Goal: Use online tool/utility: Utilize a website feature to perform a specific function

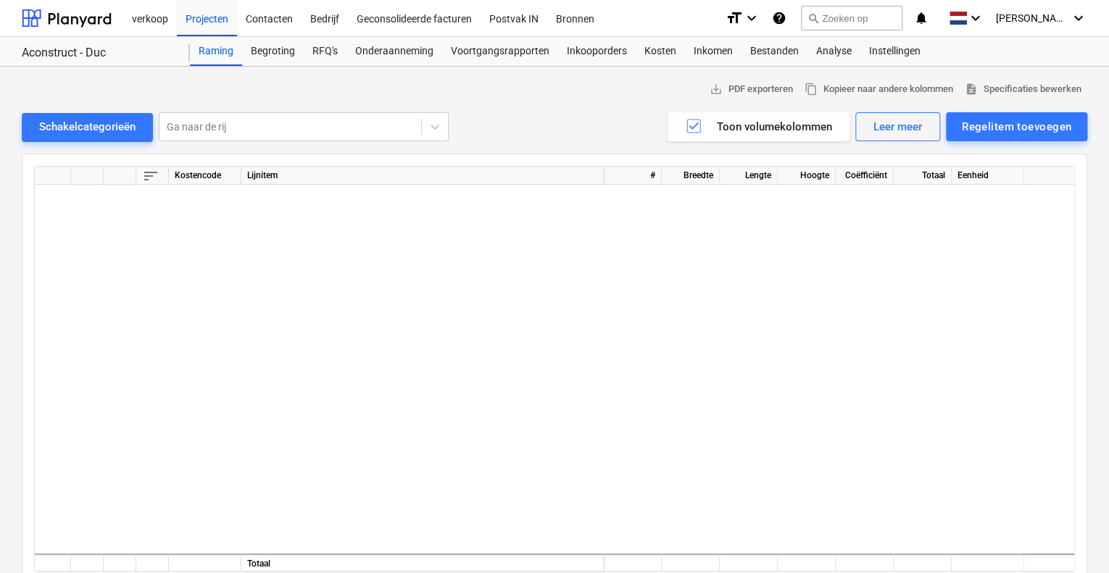
scroll to position [4056, 0]
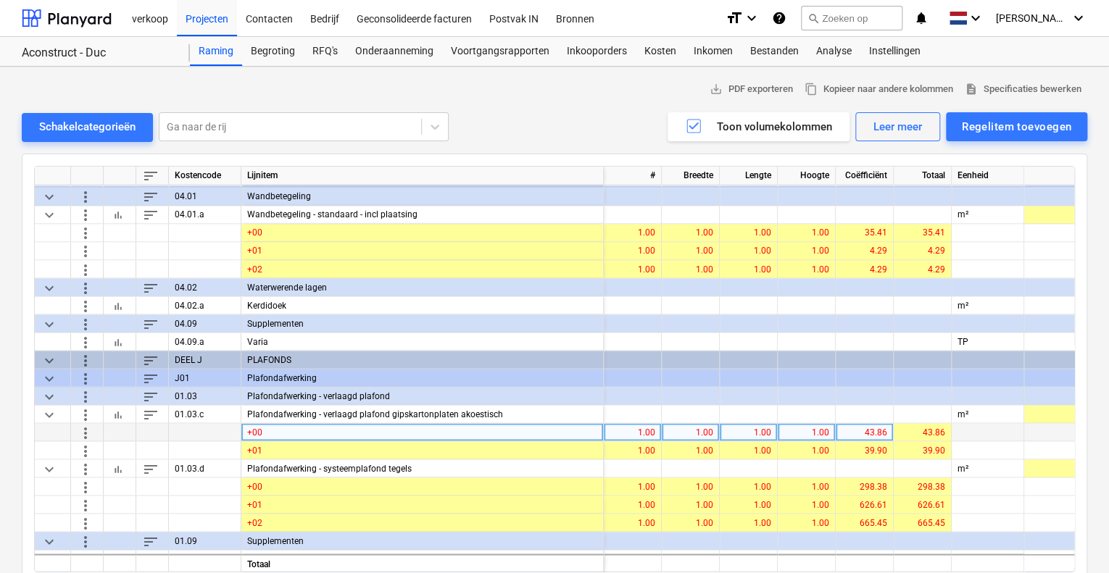
click at [853, 430] on div "43.86" at bounding box center [864, 432] width 46 height 18
type input "57.77"
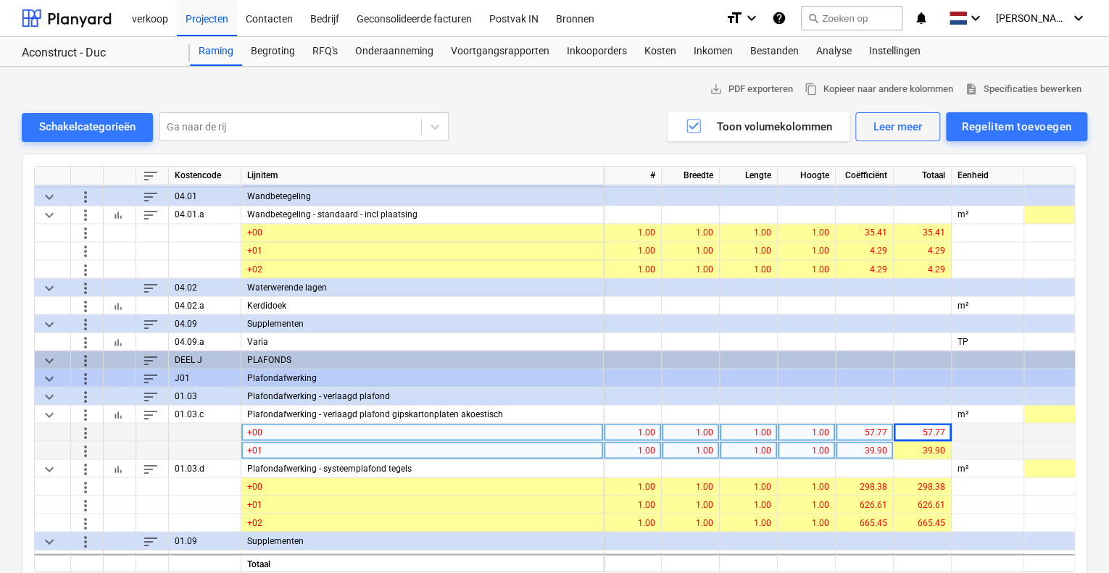
click at [882, 447] on div "39.90" at bounding box center [864, 450] width 46 height 18
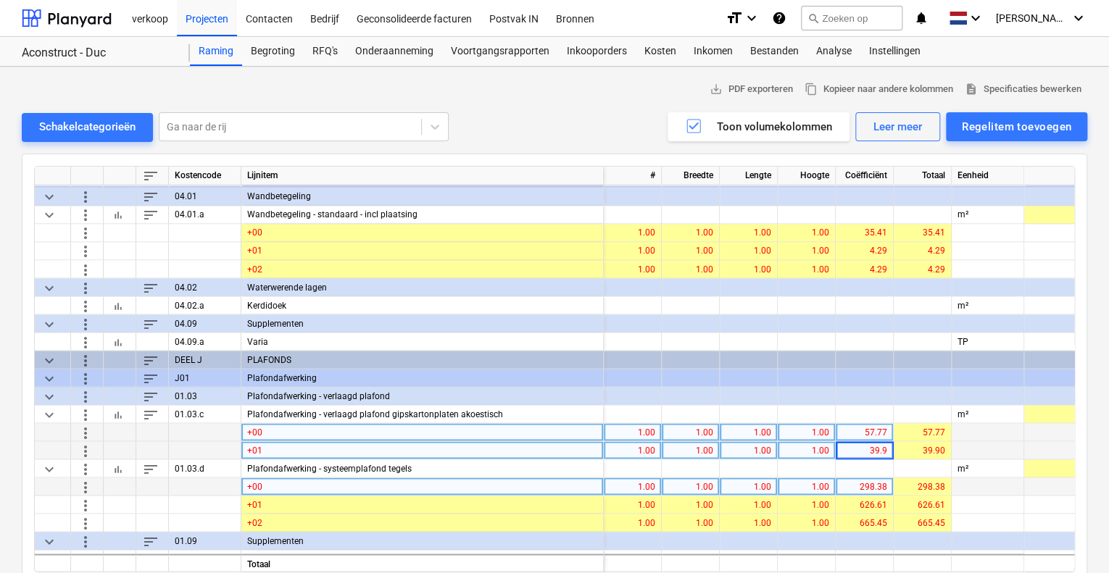
click at [878, 483] on div "298.38" at bounding box center [864, 487] width 46 height 18
type input "310.8"
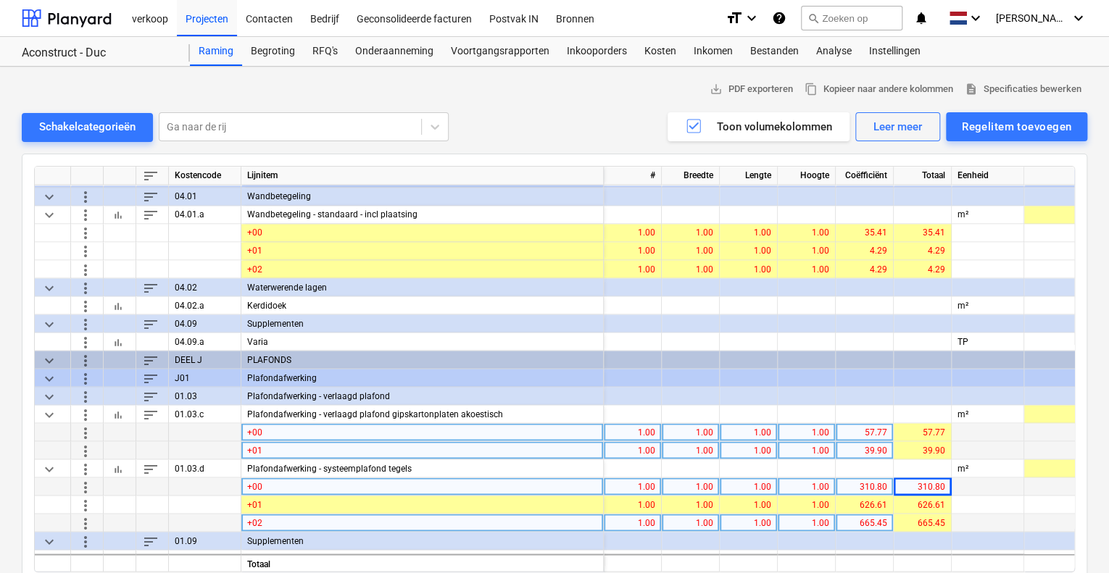
click at [877, 523] on div "665.45" at bounding box center [864, 523] width 46 height 18
click at [884, 520] on input "665.45" at bounding box center [864, 522] width 57 height 17
drag, startPoint x: 880, startPoint y: 520, endPoint x: 890, endPoint y: 521, distance: 10.2
click at [890, 521] on input "665.45" at bounding box center [864, 522] width 57 height 17
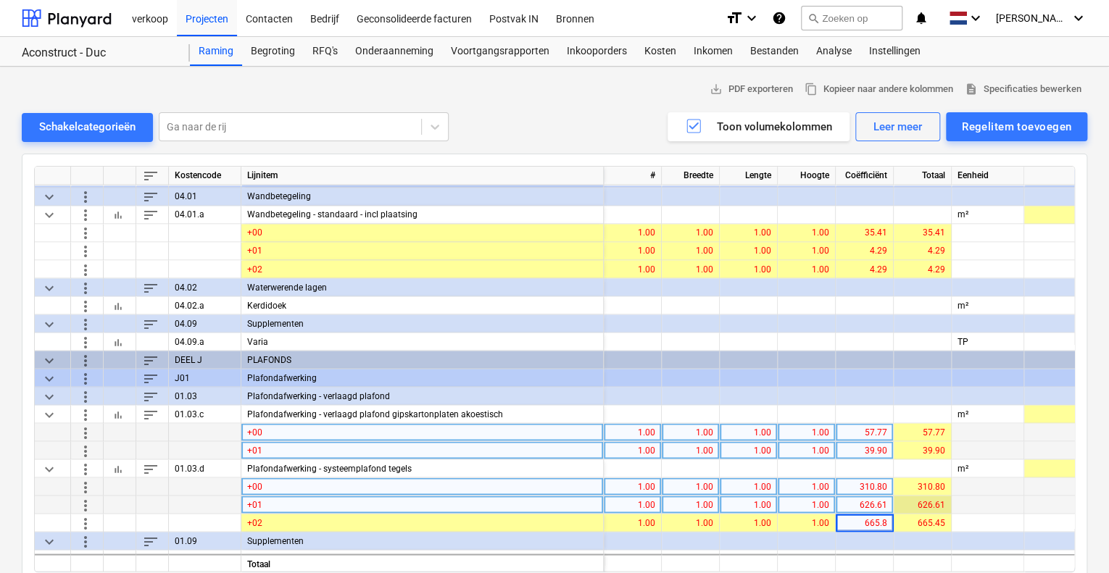
type input "665.88"
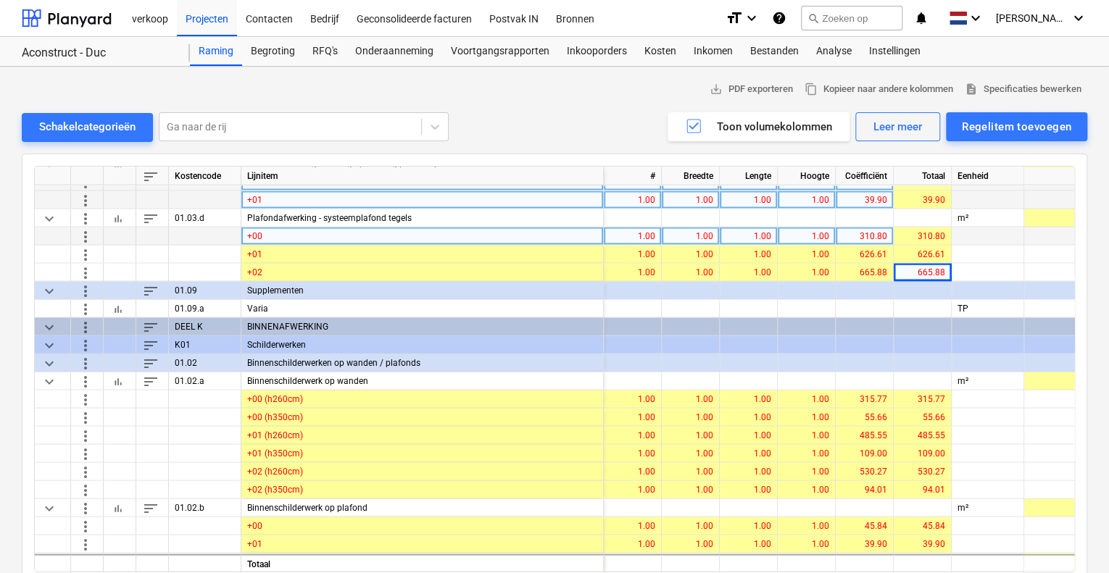
scroll to position [4346, 0]
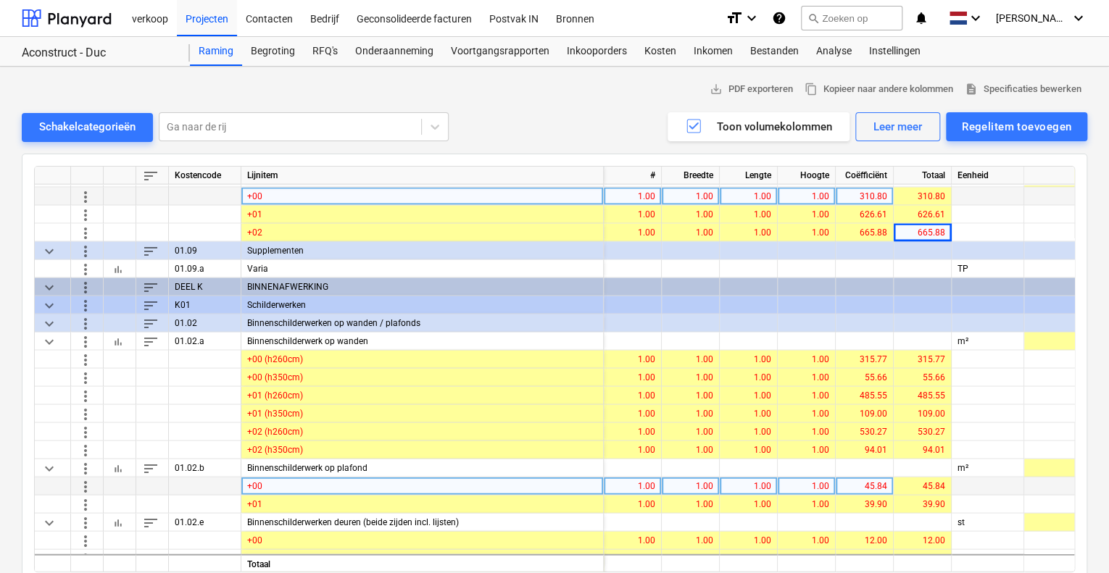
click at [882, 488] on div "45.84" at bounding box center [864, 487] width 46 height 18
type input "57.94"
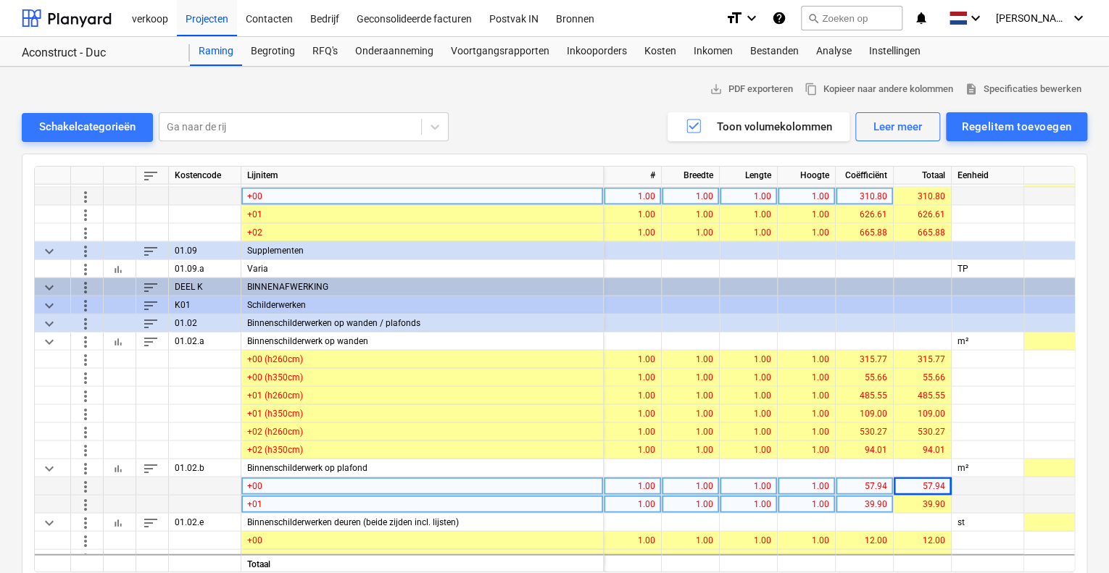
click at [877, 502] on div "39.90" at bounding box center [864, 505] width 46 height 18
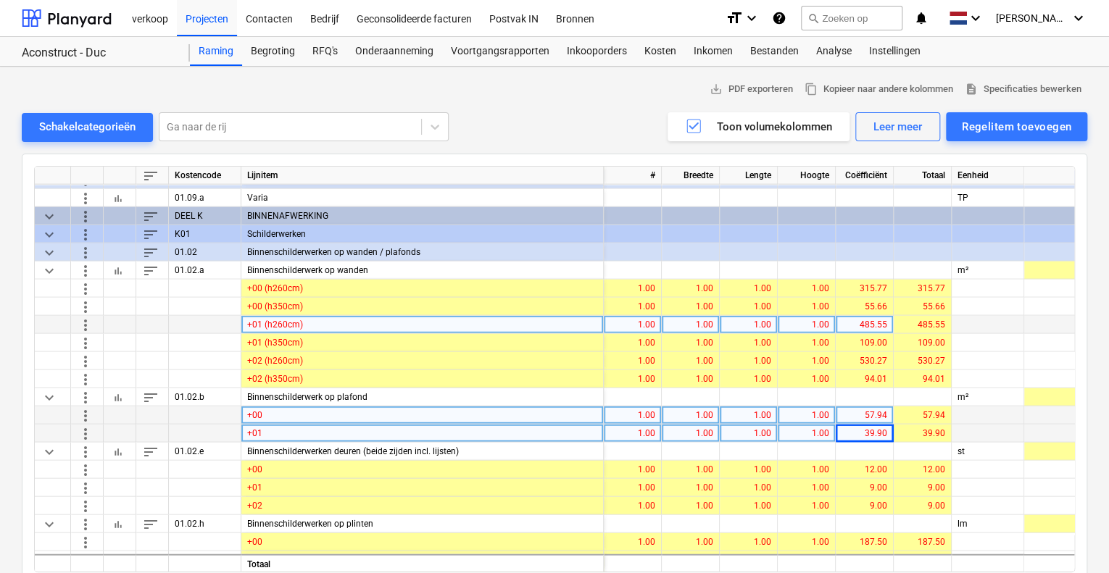
scroll to position [4418, 0]
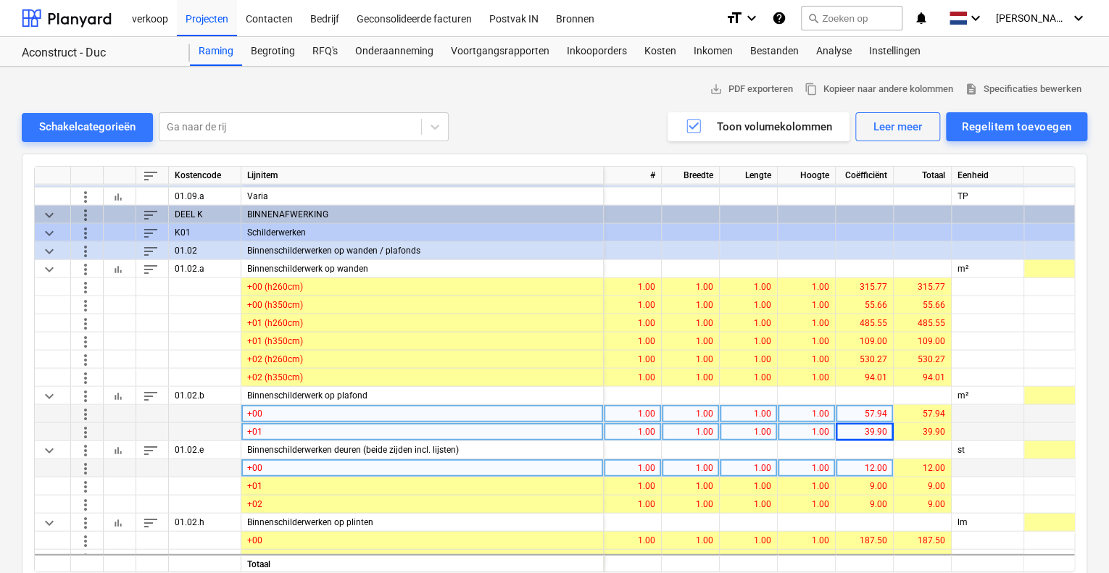
click at [864, 464] on div "12.00" at bounding box center [864, 468] width 46 height 18
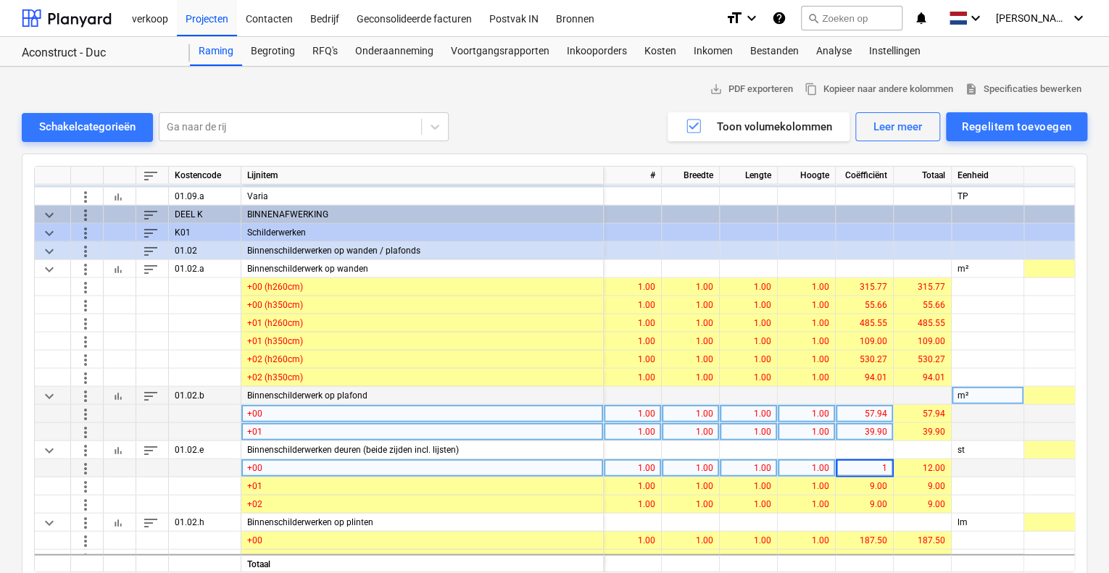
type input "14"
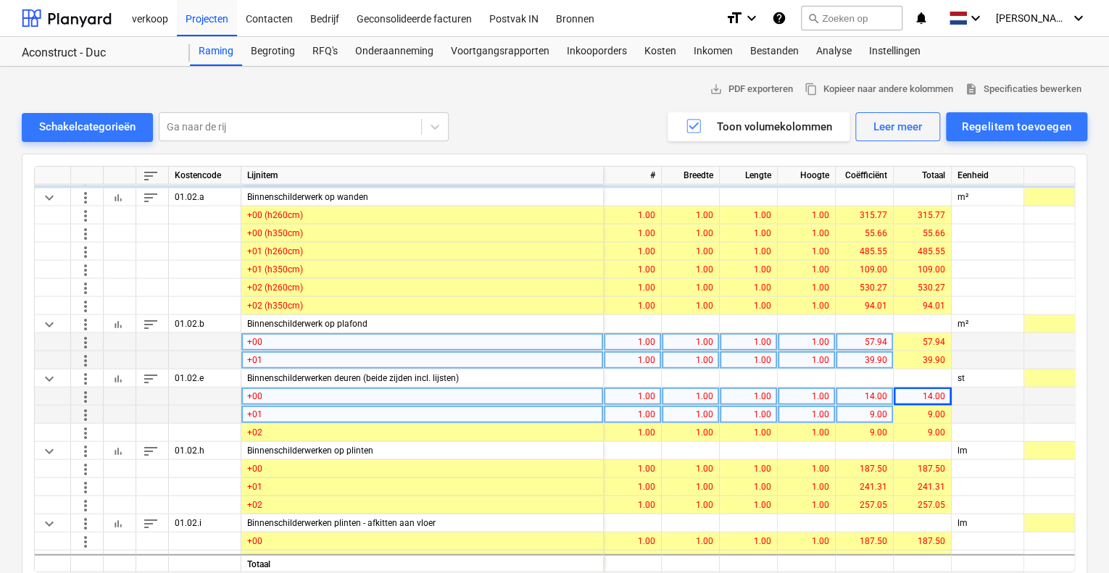
scroll to position [4490, 0]
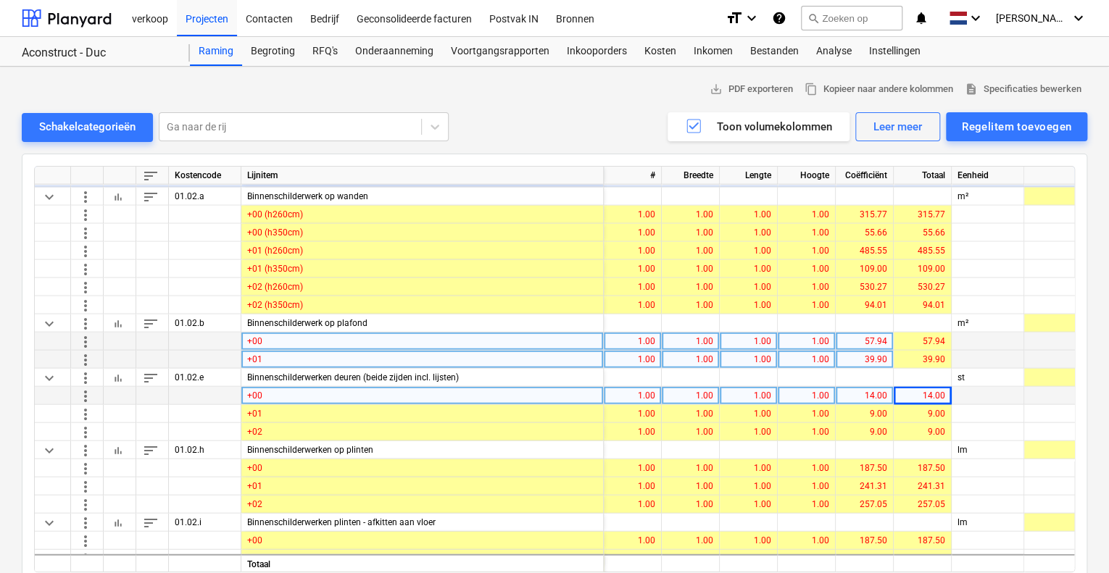
click at [871, 396] on div "14.00" at bounding box center [864, 396] width 46 height 18
type input "18"
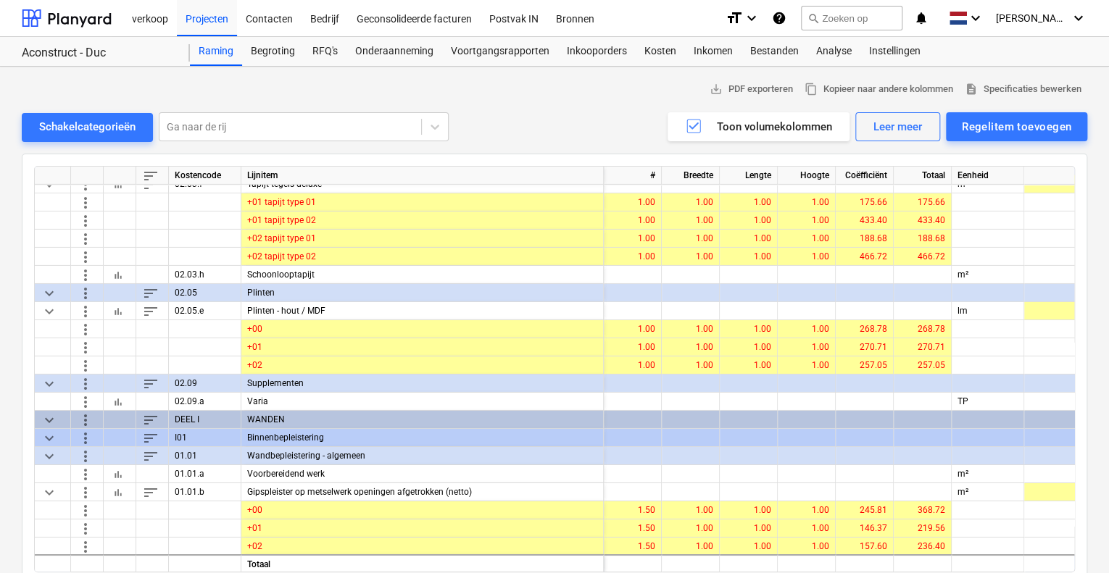
scroll to position [2389, 0]
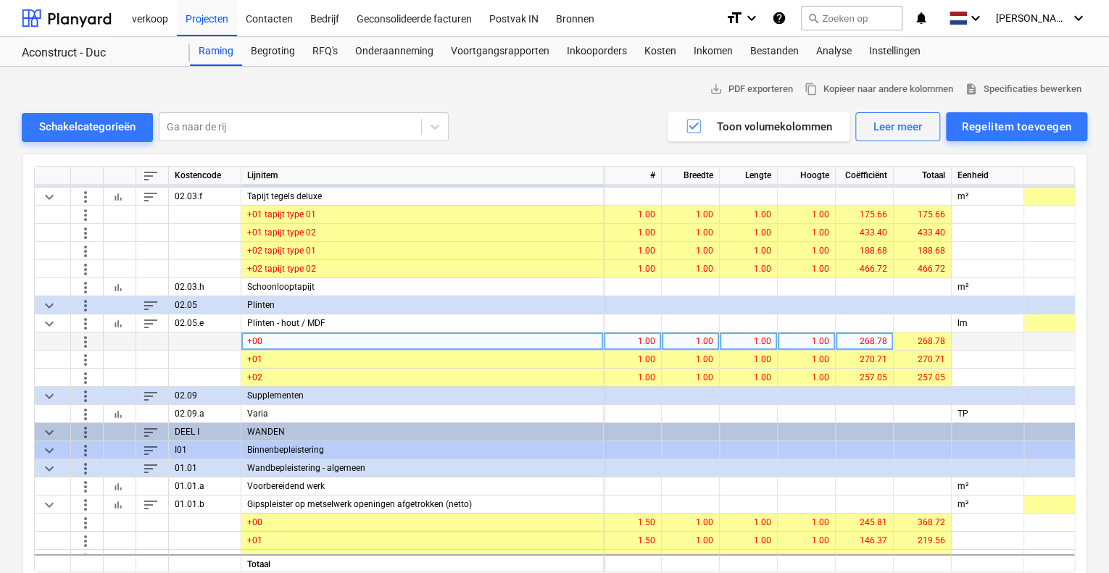
click at [886, 338] on div "268.78" at bounding box center [864, 342] width 46 height 18
type input "200.35"
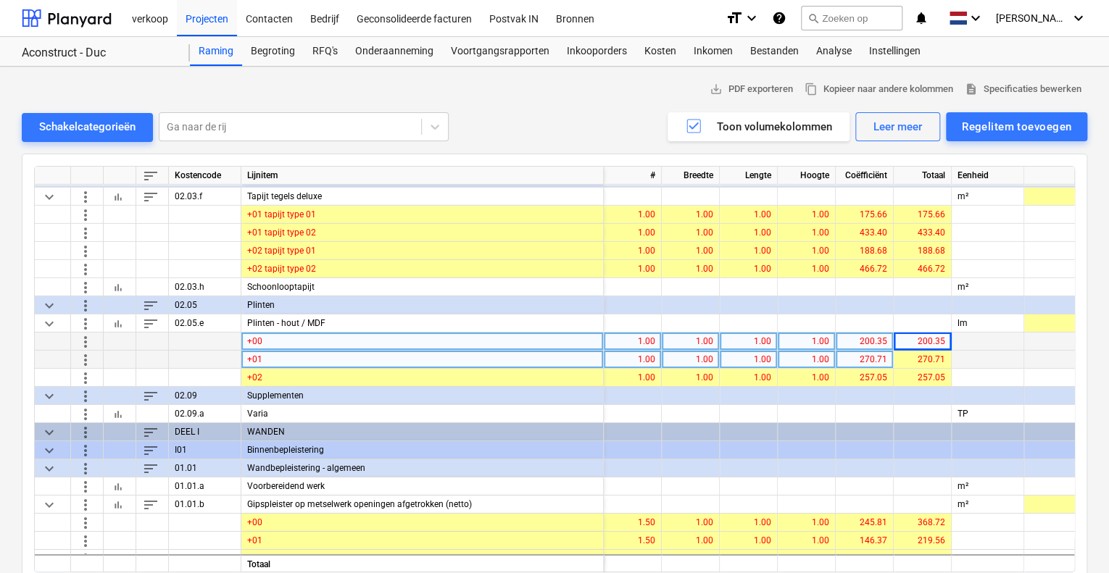
click at [848, 359] on div "270.71" at bounding box center [864, 360] width 46 height 18
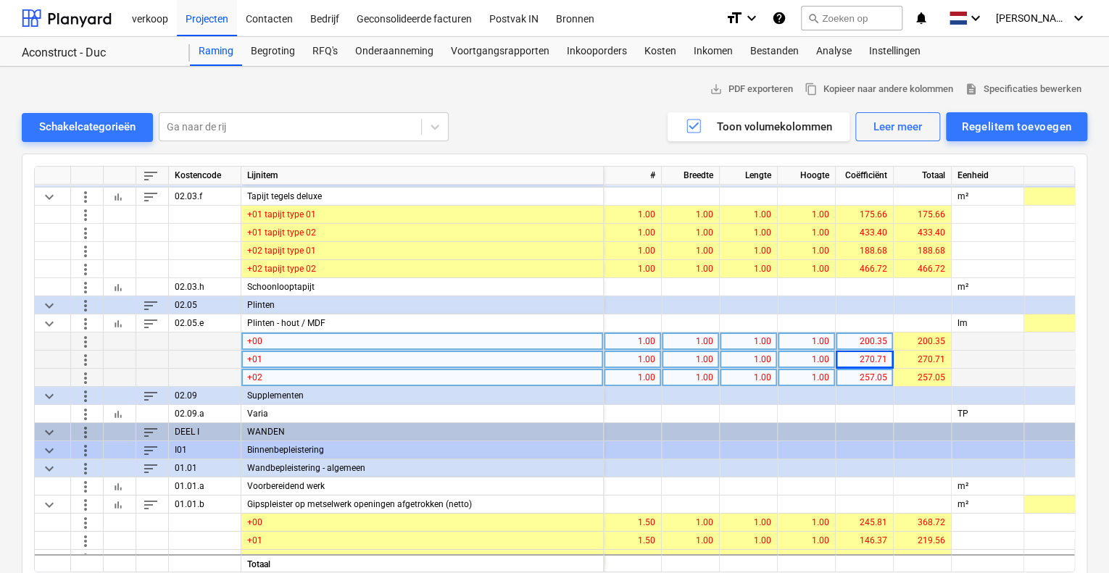
click at [876, 373] on div "257.05" at bounding box center [864, 378] width 46 height 18
type input "268.78"
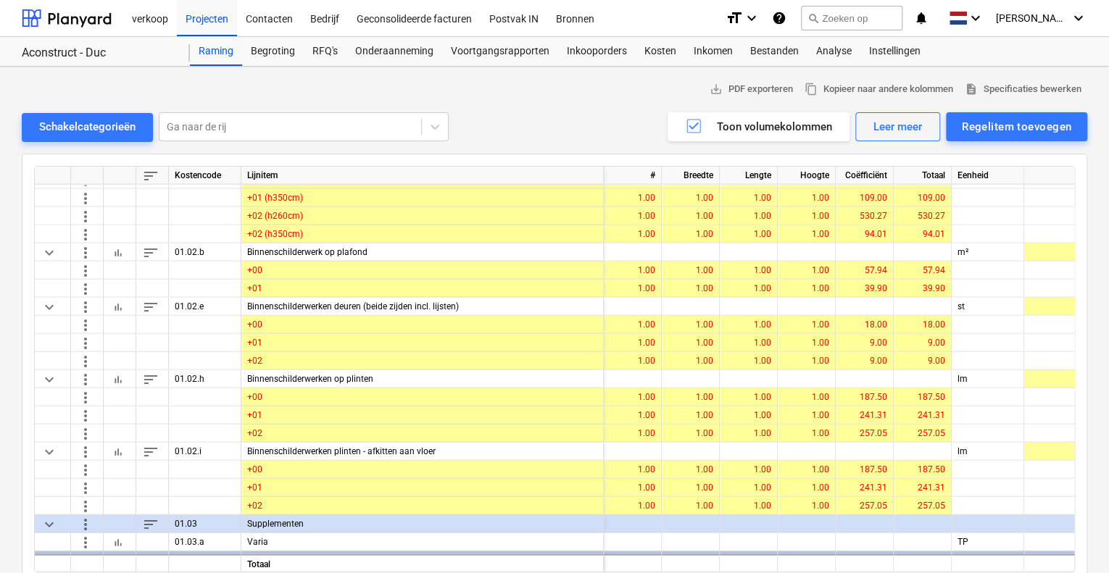
scroll to position [4563, 0]
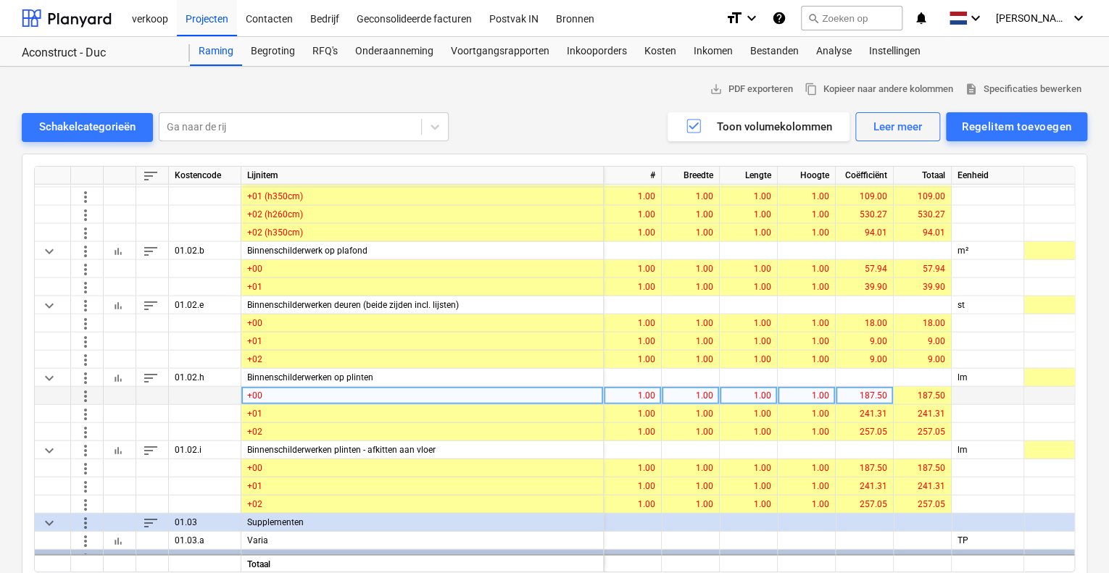
click at [862, 395] on div "187.50" at bounding box center [864, 396] width 46 height 18
type input "200.35"
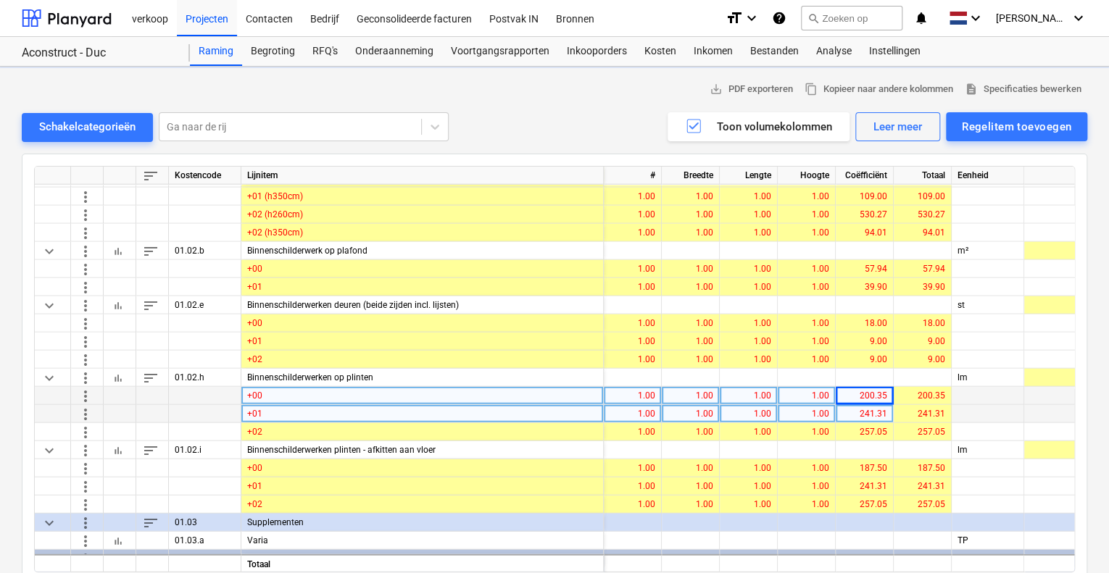
click at [881, 408] on div "241.31" at bounding box center [864, 414] width 46 height 18
type input "270.71"
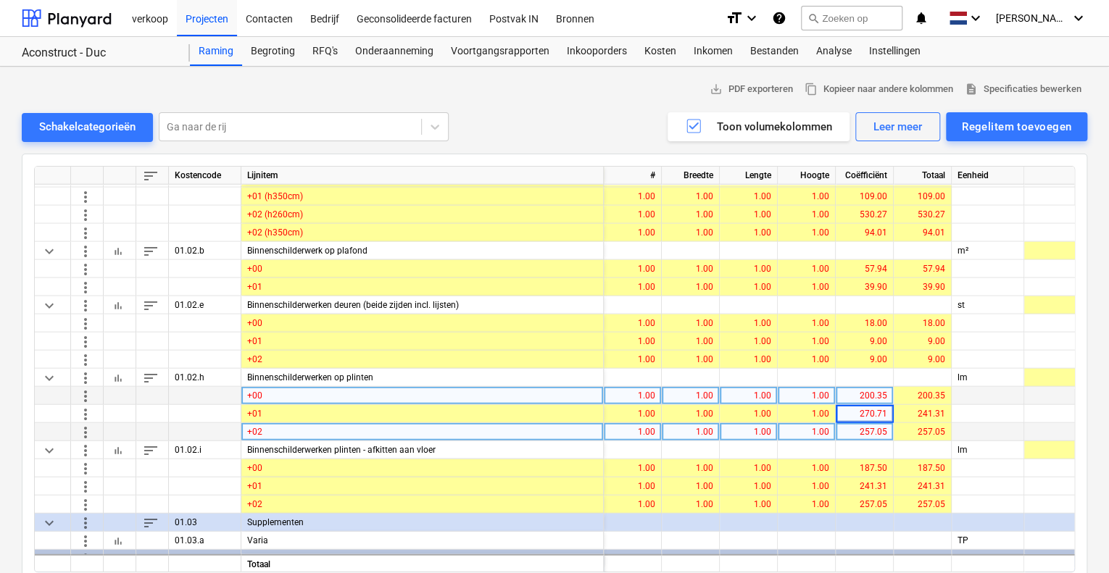
click at [877, 428] on div "257.05" at bounding box center [864, 432] width 46 height 18
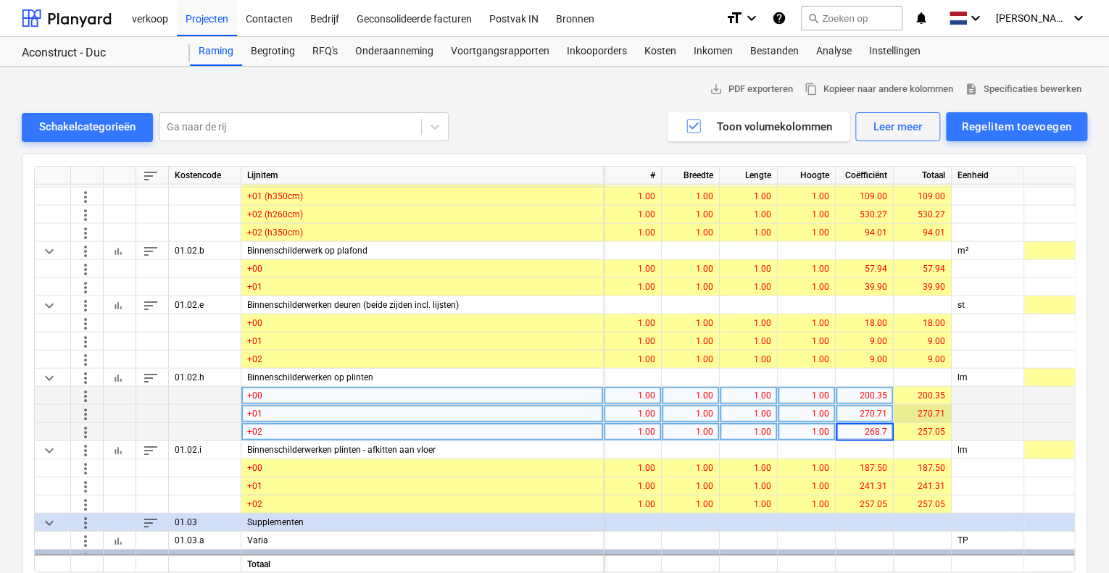
type input "268.78"
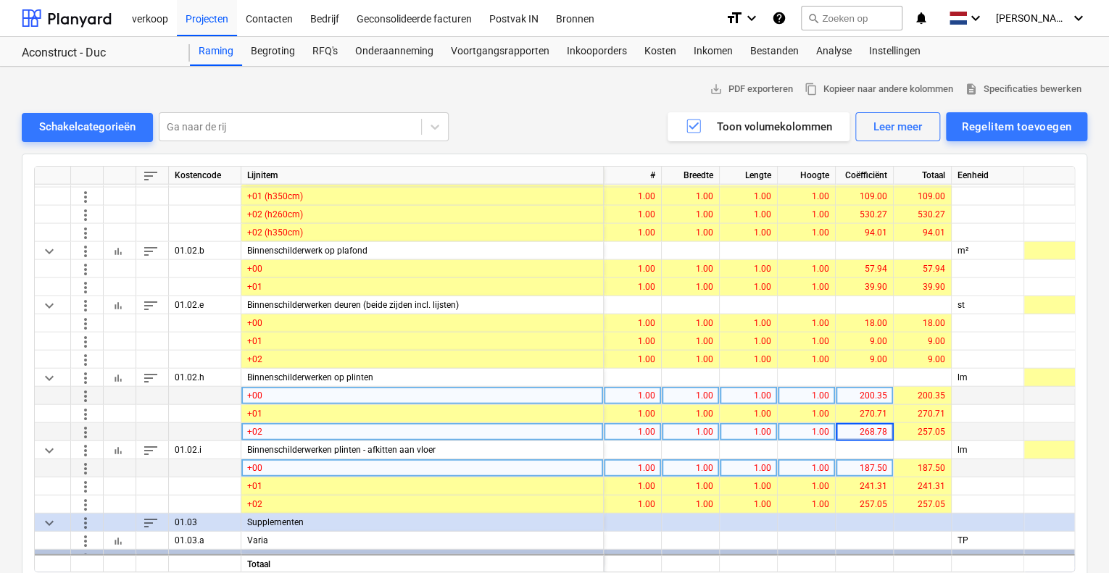
click at [879, 461] on div "187.50" at bounding box center [864, 468] width 46 height 18
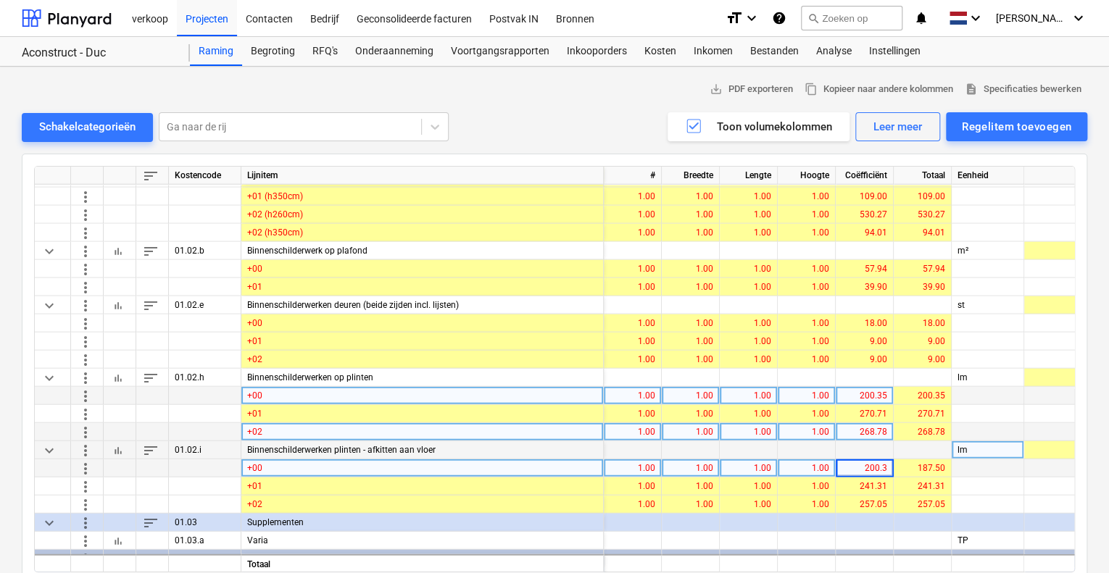
type input "200.35"
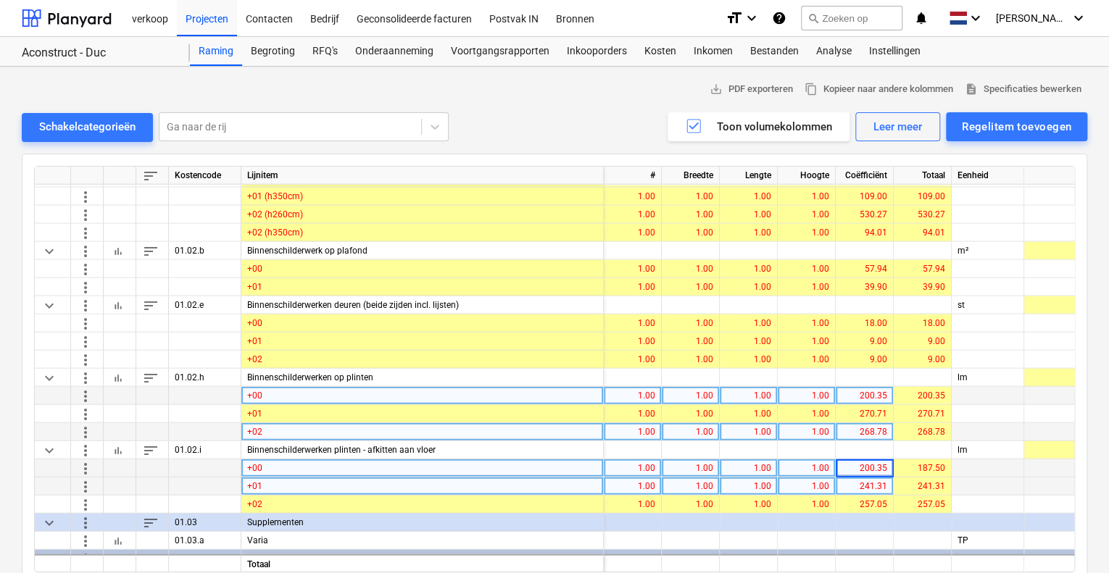
click at [881, 481] on div "241.31" at bounding box center [864, 487] width 46 height 18
type input "270.71"
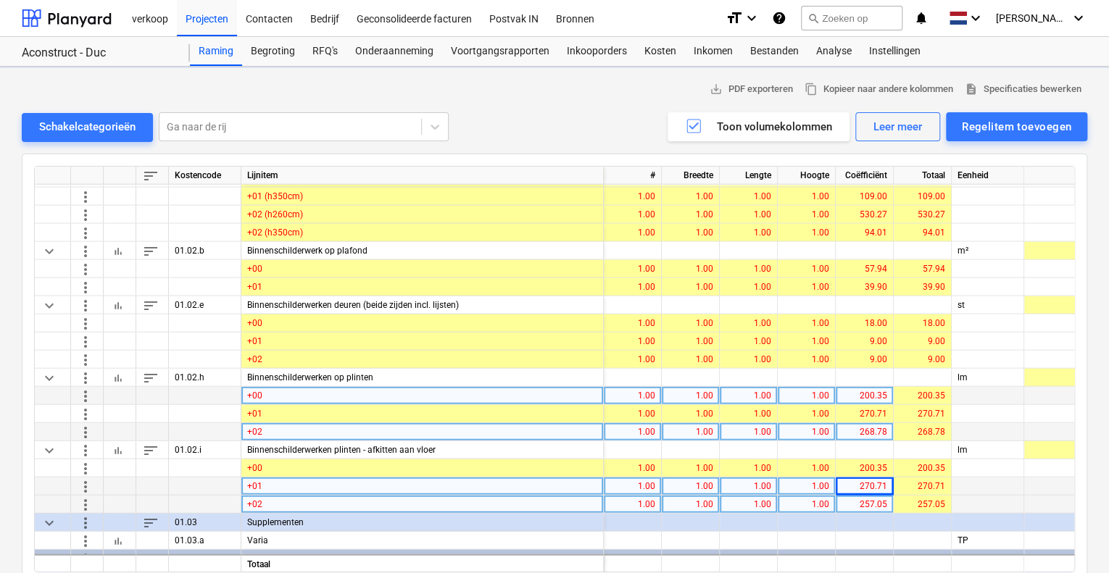
click at [864, 498] on div "257.05" at bounding box center [864, 505] width 46 height 18
type input "268.78"
click at [920, 502] on div "257.05" at bounding box center [922, 505] width 46 height 18
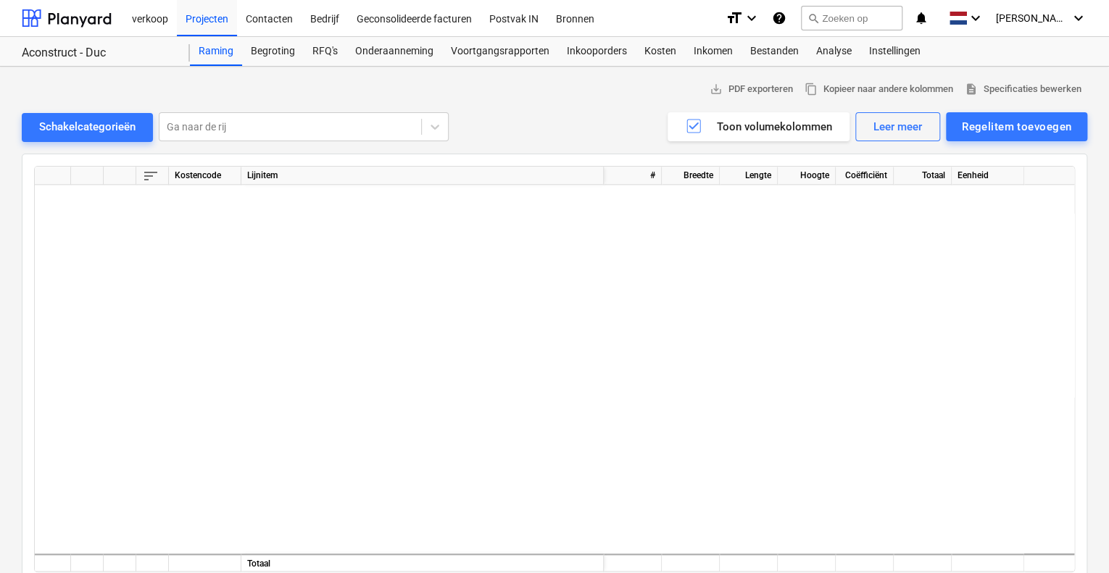
scroll to position [649, 0]
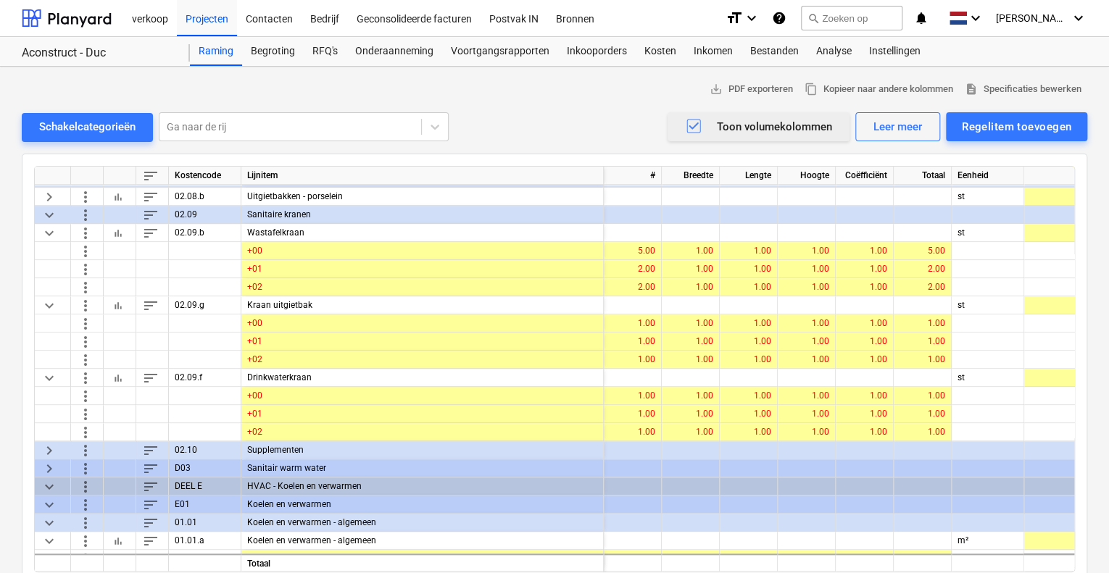
click at [699, 124] on icon "button" at bounding box center [693, 125] width 17 height 17
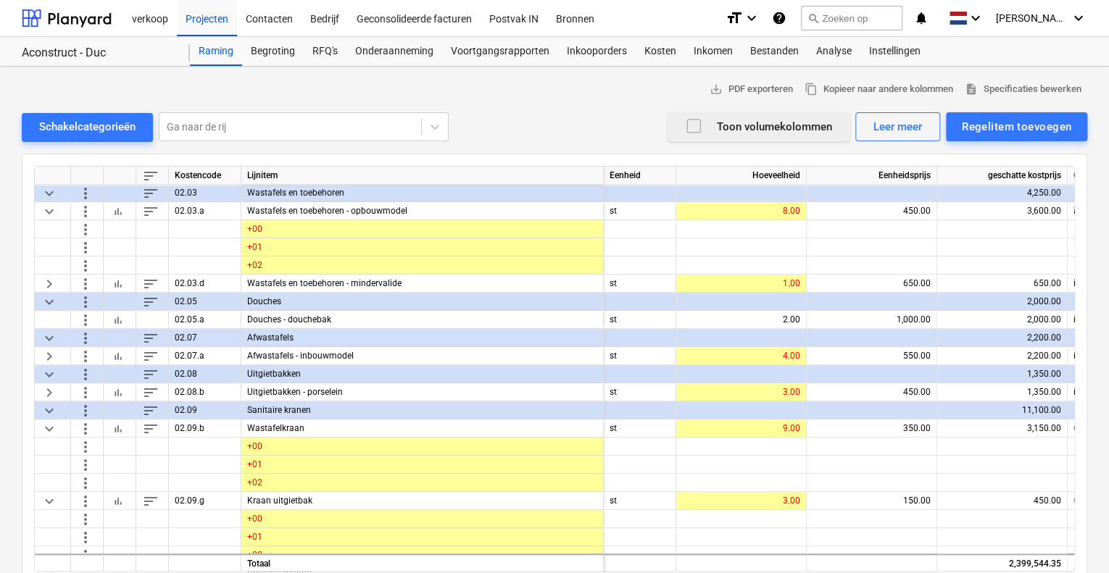
scroll to position [507, 0]
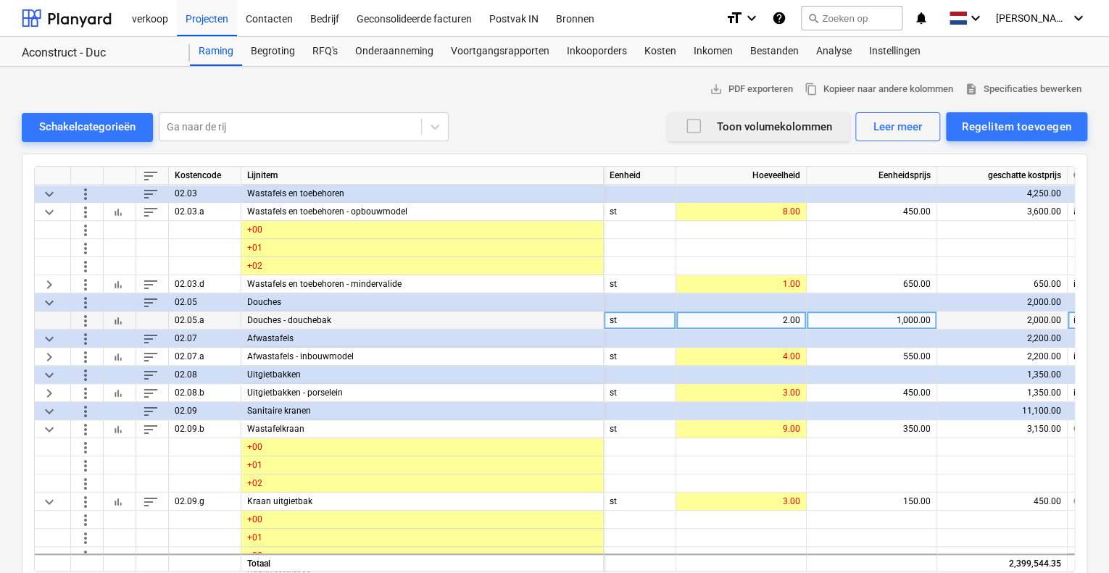
click at [757, 318] on div "2.00" at bounding box center [741, 321] width 118 height 18
type input "4"
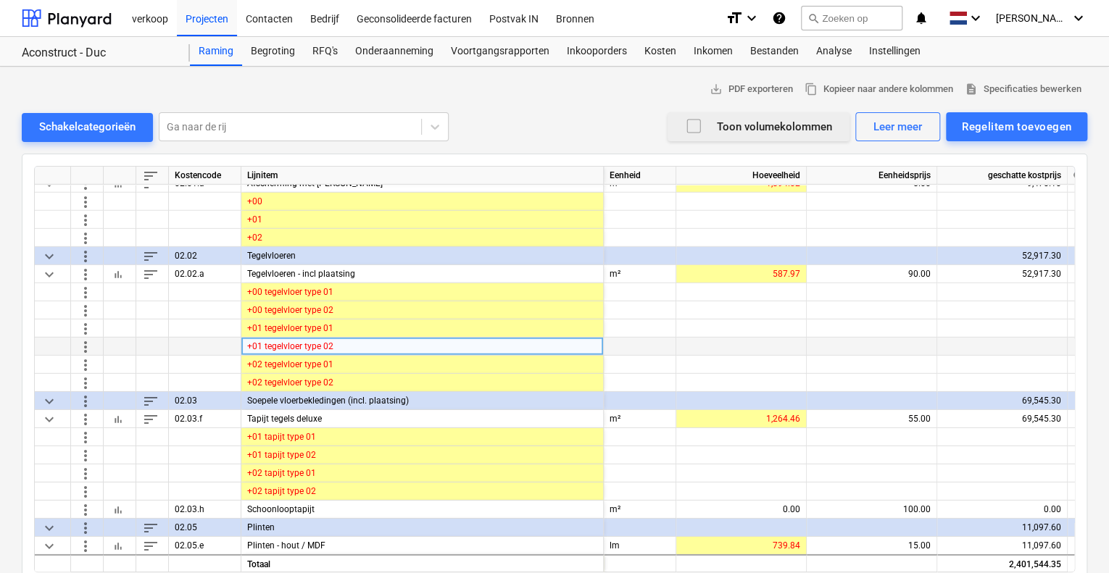
scroll to position [2247, 0]
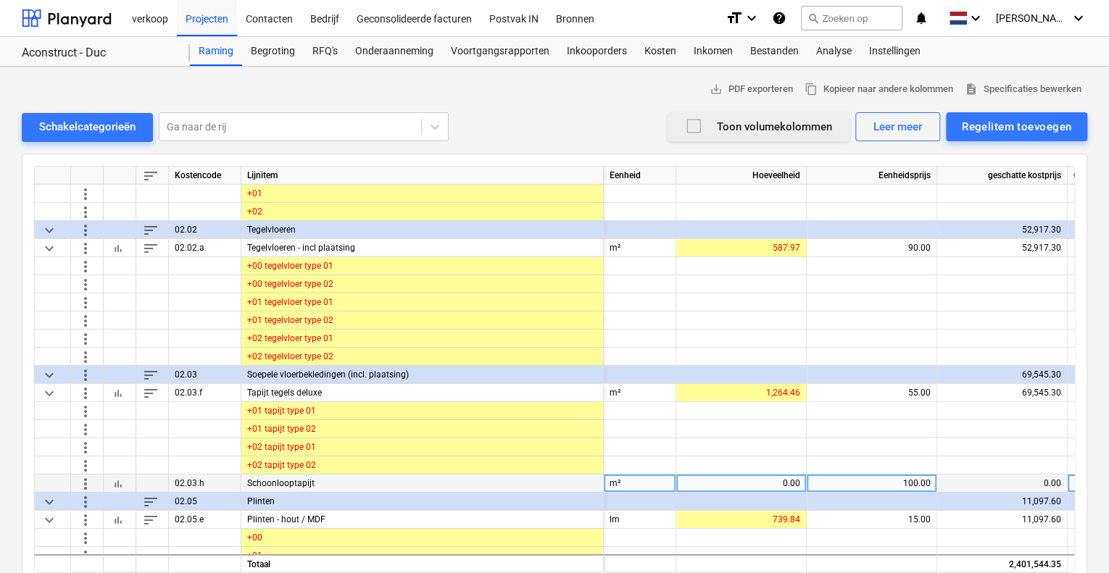
click at [791, 478] on div "0.00" at bounding box center [741, 484] width 118 height 18
type input "1"
type input "10"
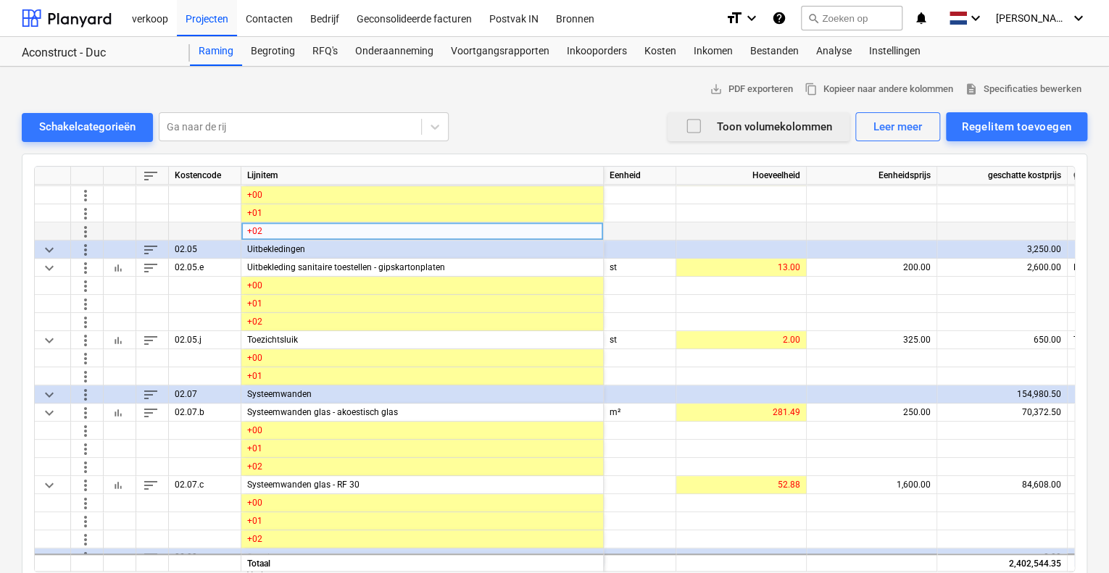
scroll to position [3261, 0]
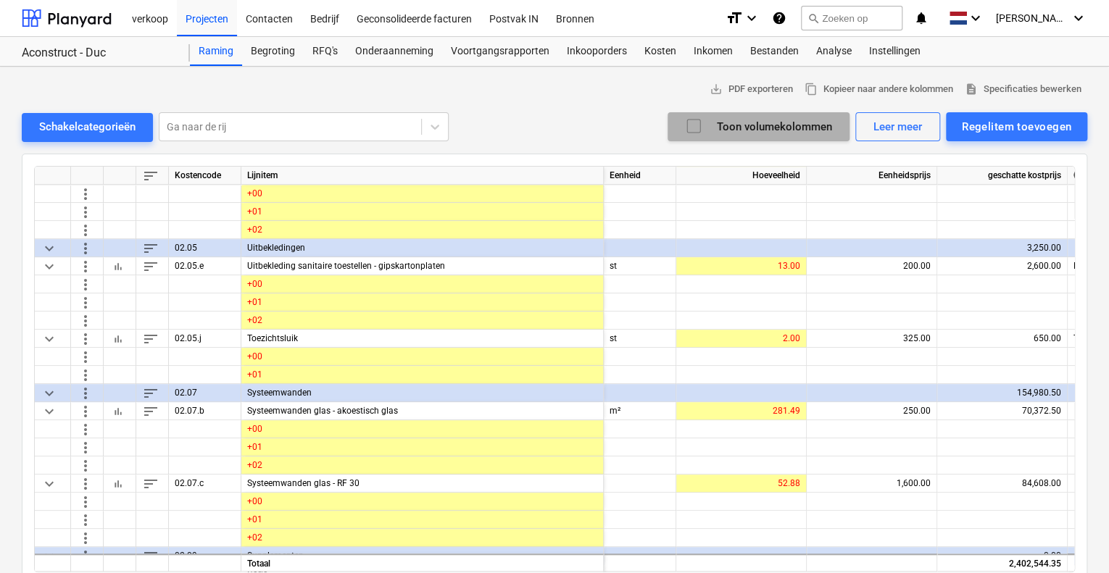
click at [692, 121] on icon "button" at bounding box center [693, 125] width 17 height 17
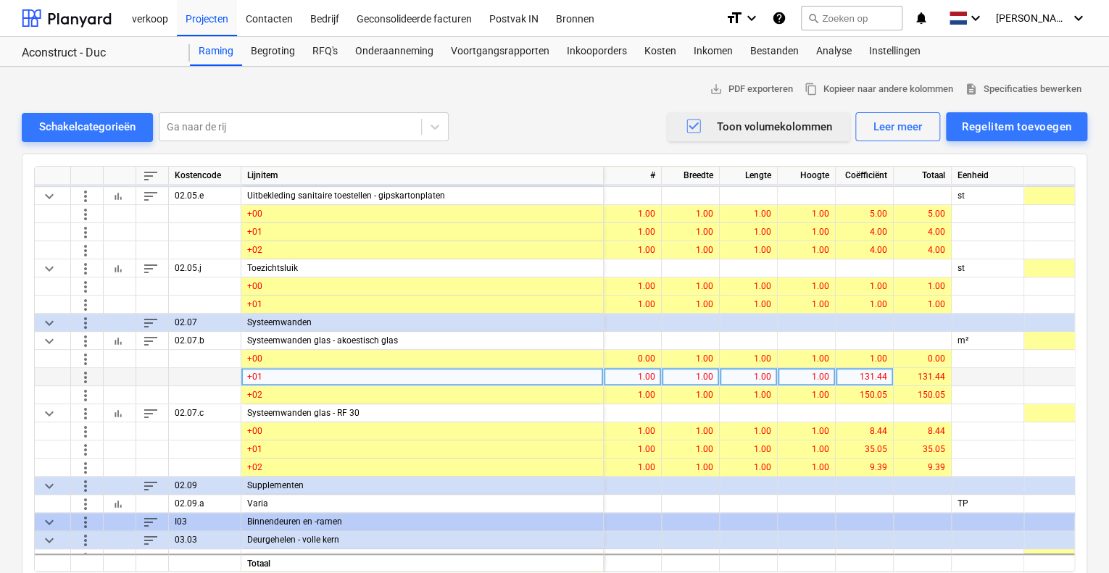
scroll to position [3334, 0]
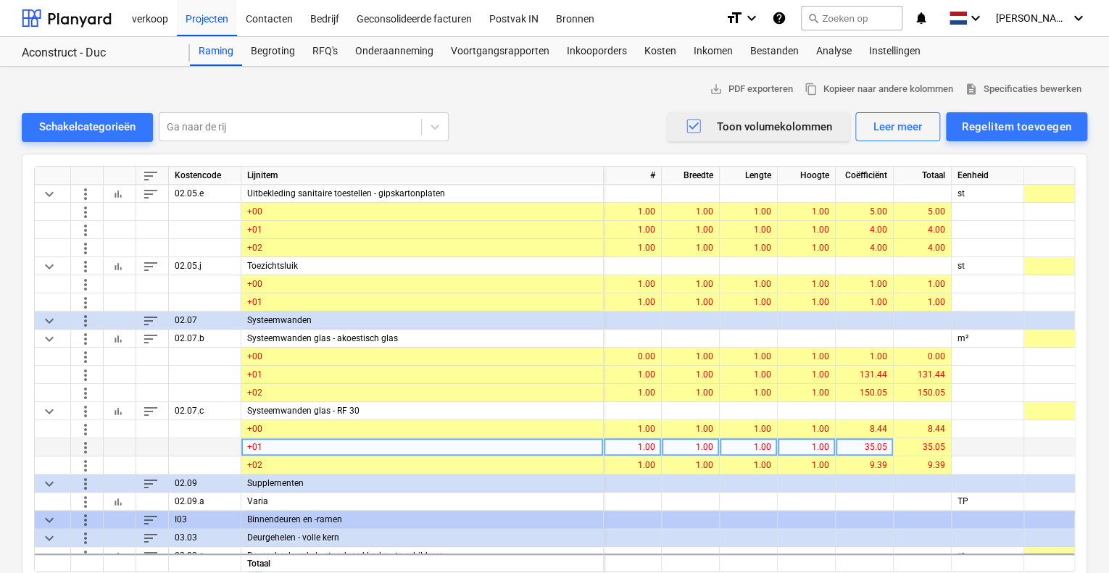
click at [864, 444] on div "35.05" at bounding box center [864, 447] width 46 height 18
type input "49.62"
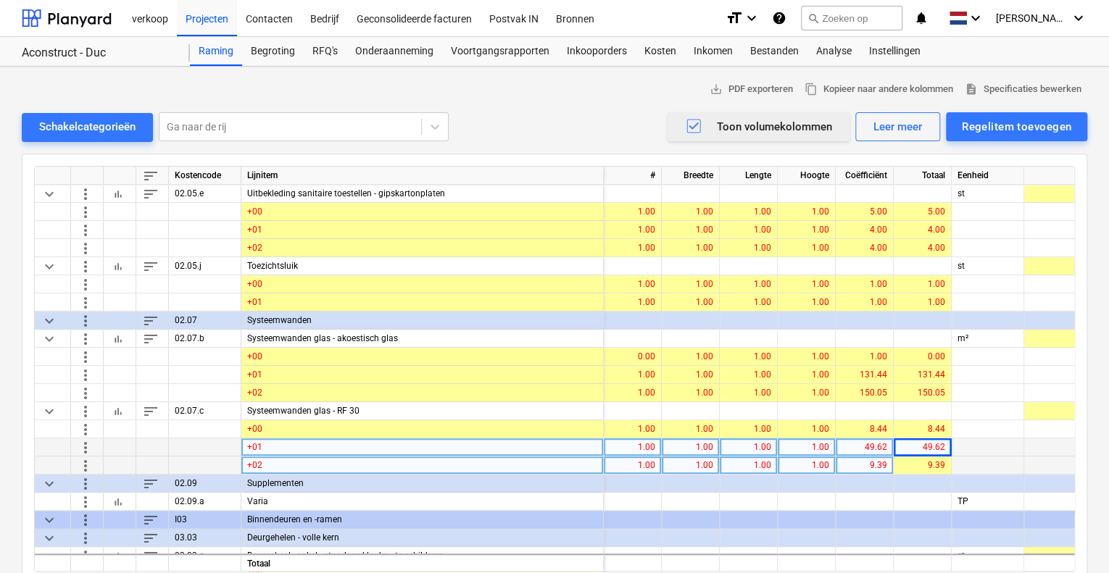
click at [875, 467] on div "9.39" at bounding box center [864, 466] width 46 height 18
click at [874, 463] on div "9.39" at bounding box center [864, 466] width 46 height 18
type input "29.68"
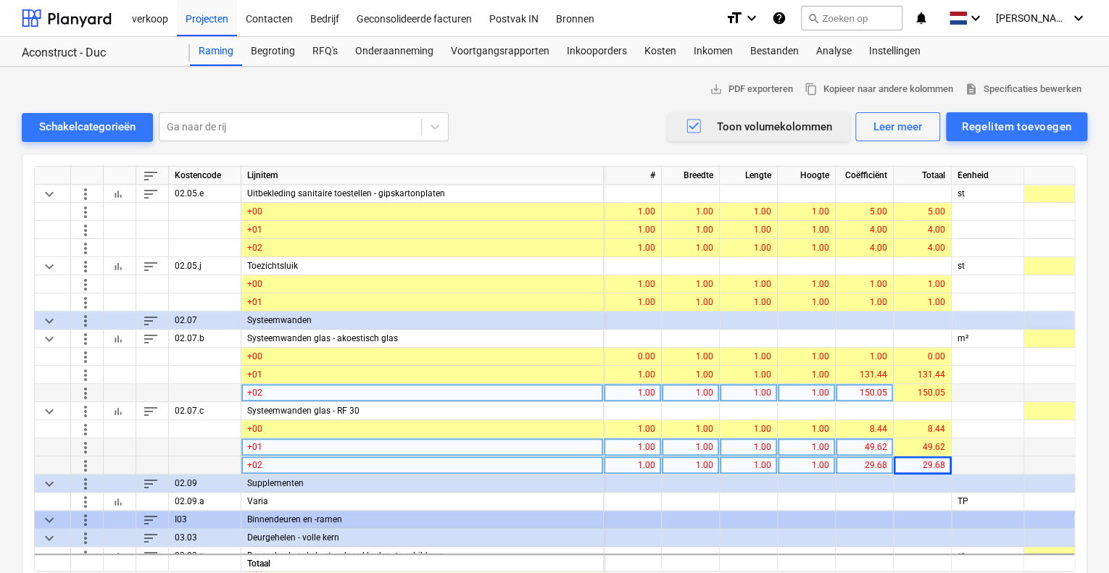
click at [875, 391] on div "150.05" at bounding box center [864, 393] width 46 height 18
type input "147.66"
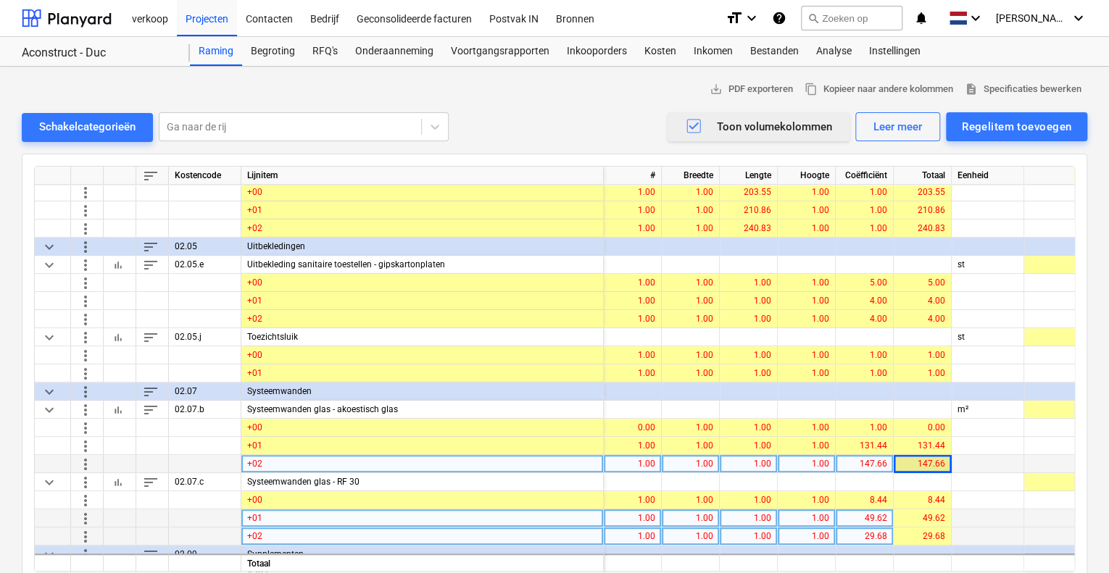
scroll to position [3261, 0]
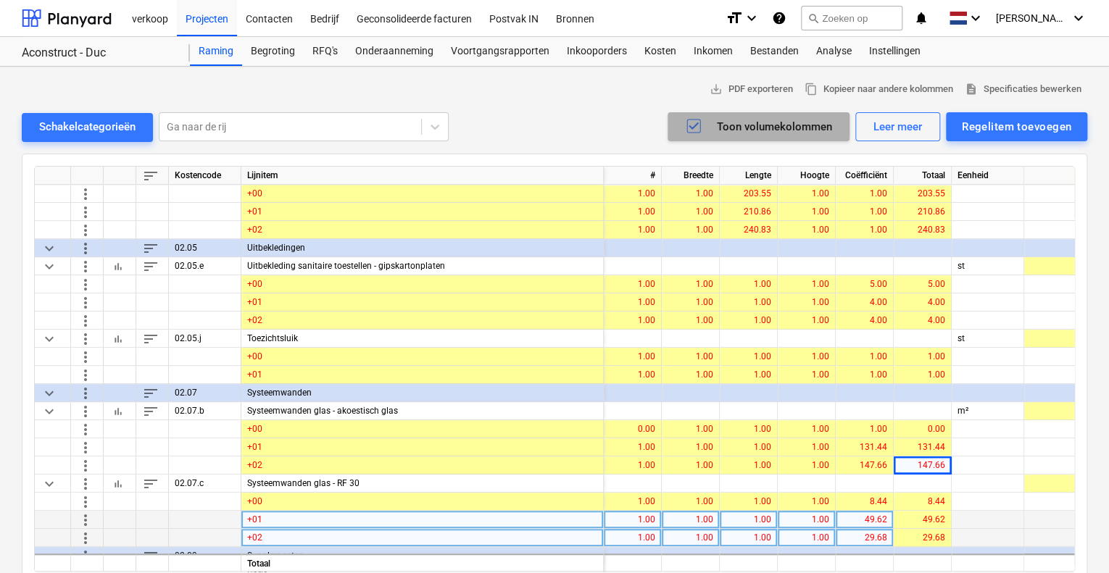
click at [689, 124] on icon "button" at bounding box center [693, 126] width 13 height 13
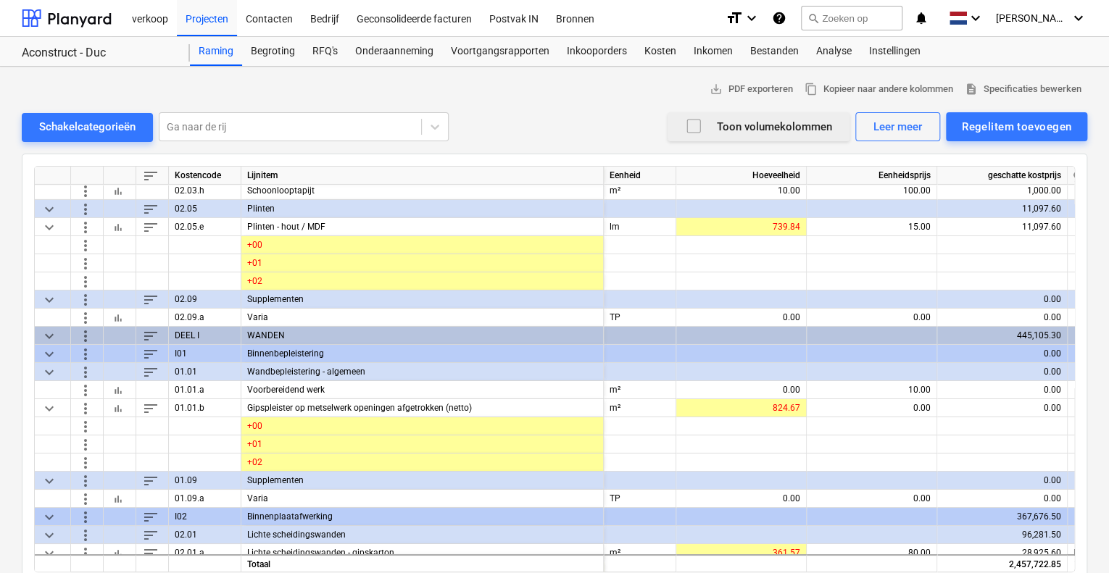
scroll to position [2537, 0]
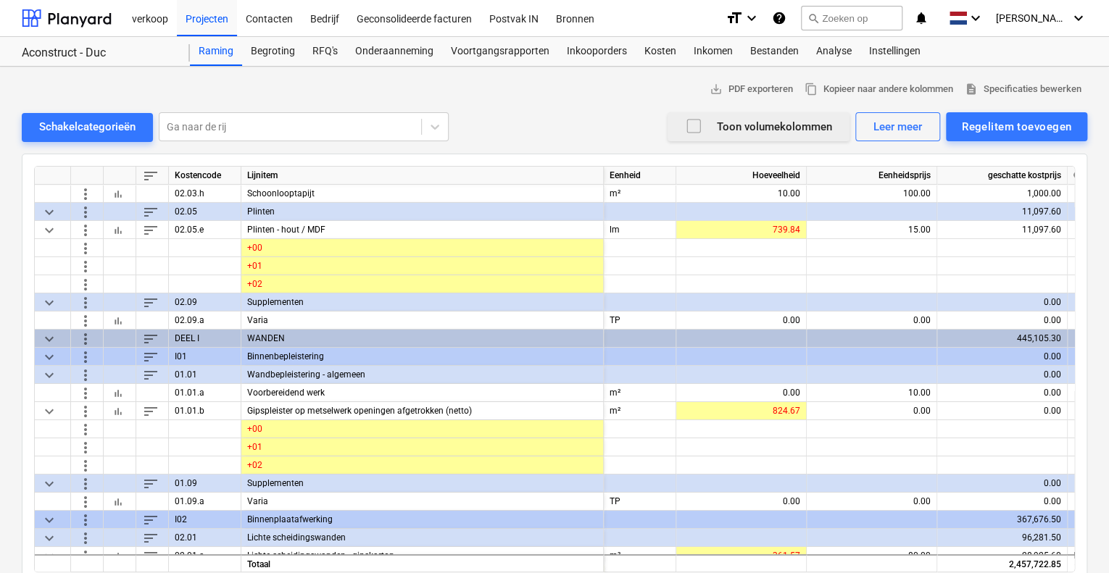
drag, startPoint x: 813, startPoint y: 571, endPoint x: 838, endPoint y: 570, distance: 24.7
click at [838, 570] on div "sort Kostencode Lijnitem Eenheid Hoeveelheid Eenheidsprijs geschatte kostprijs …" at bounding box center [554, 369] width 1041 height 407
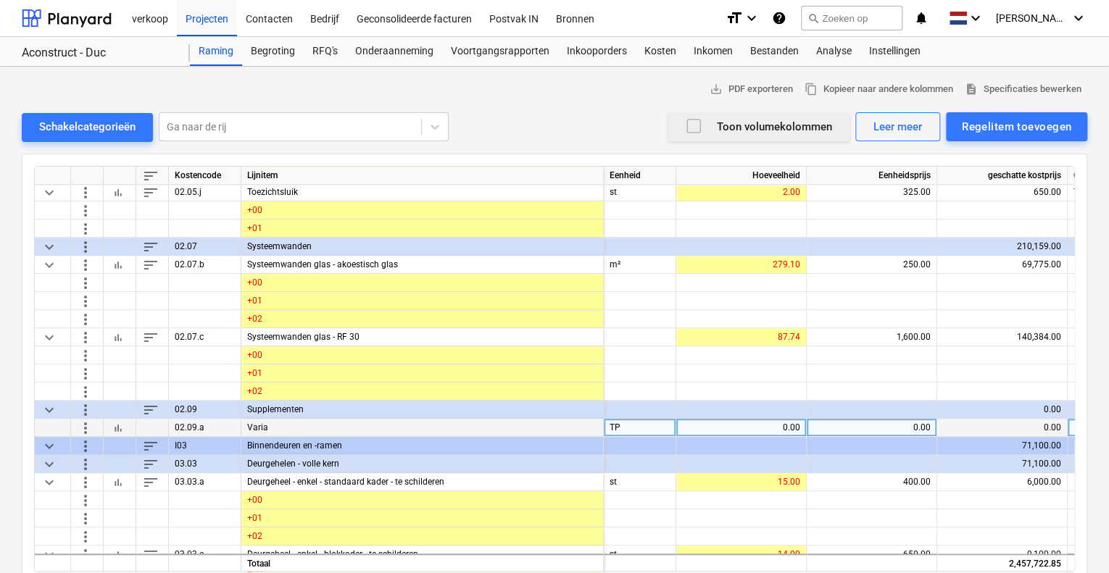
scroll to position [3406, 0]
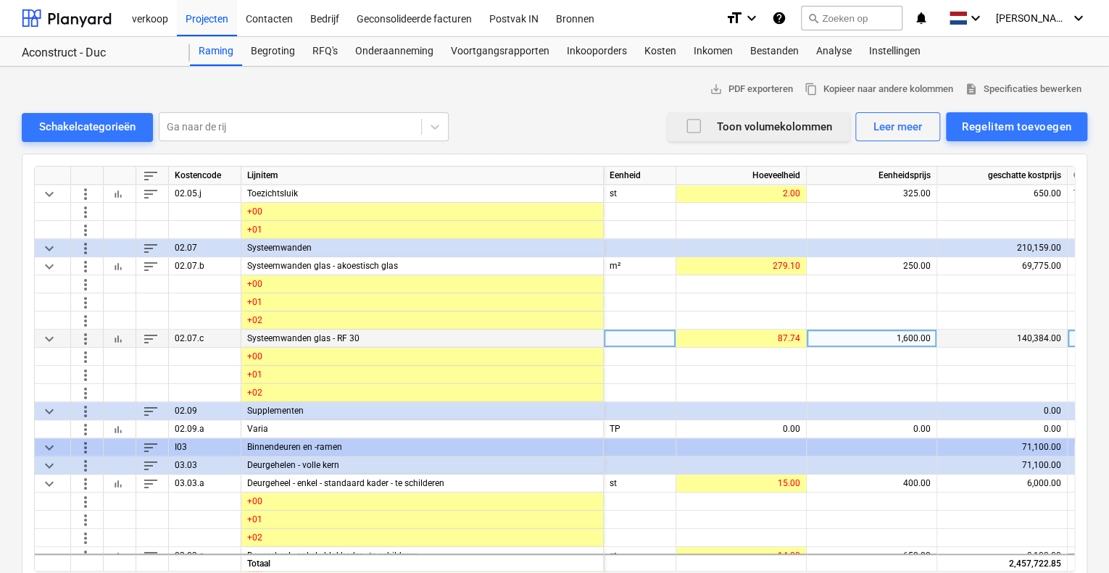
click at [880, 333] on div "1,600.00" at bounding box center [871, 339] width 118 height 18
type input "2500"
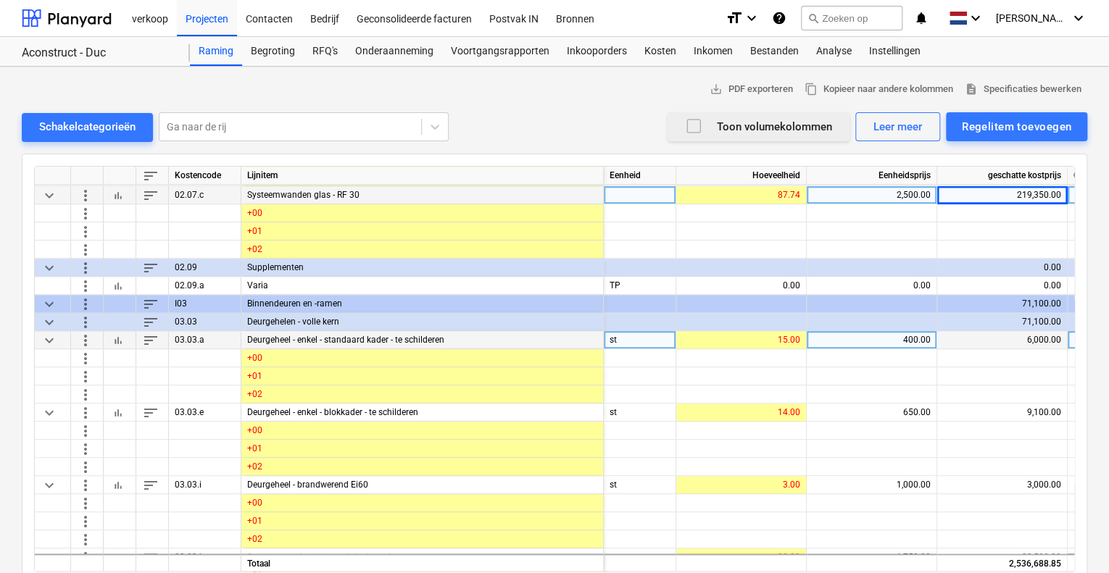
scroll to position [3551, 0]
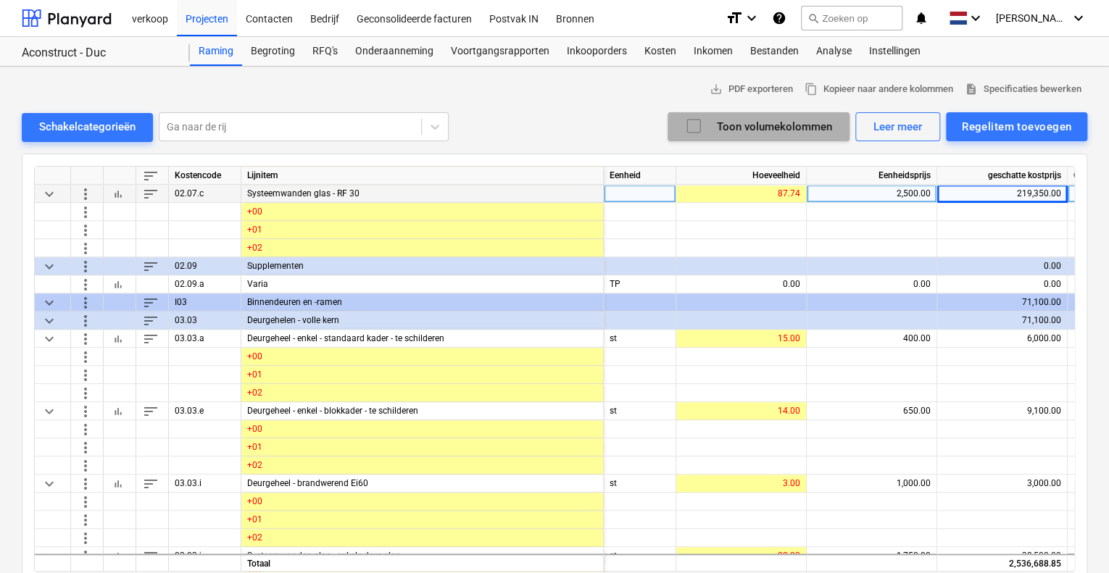
click at [699, 124] on icon "button" at bounding box center [693, 125] width 17 height 17
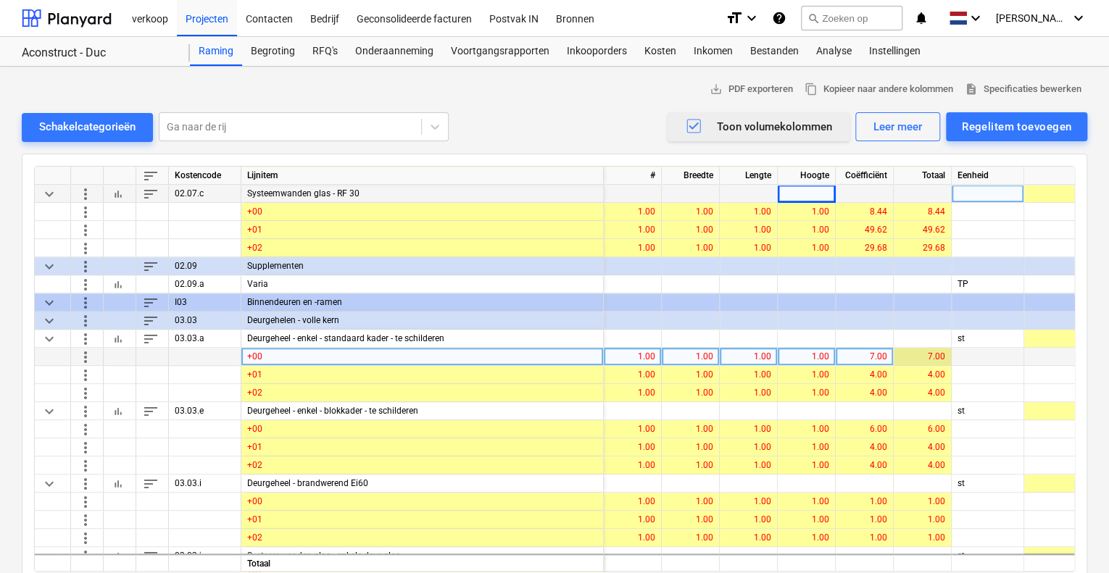
click at [930, 354] on div "7.00" at bounding box center [922, 357] width 46 height 18
click at [879, 356] on div "7.00" at bounding box center [864, 357] width 46 height 18
type input "11"
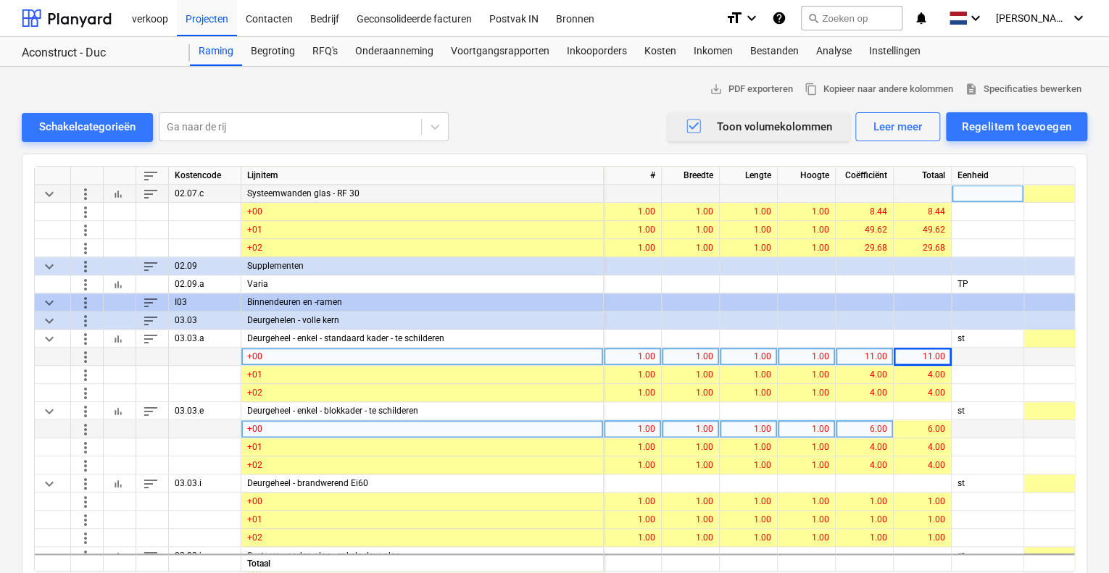
click at [866, 428] on div "6.00" at bounding box center [864, 429] width 46 height 18
type input "8"
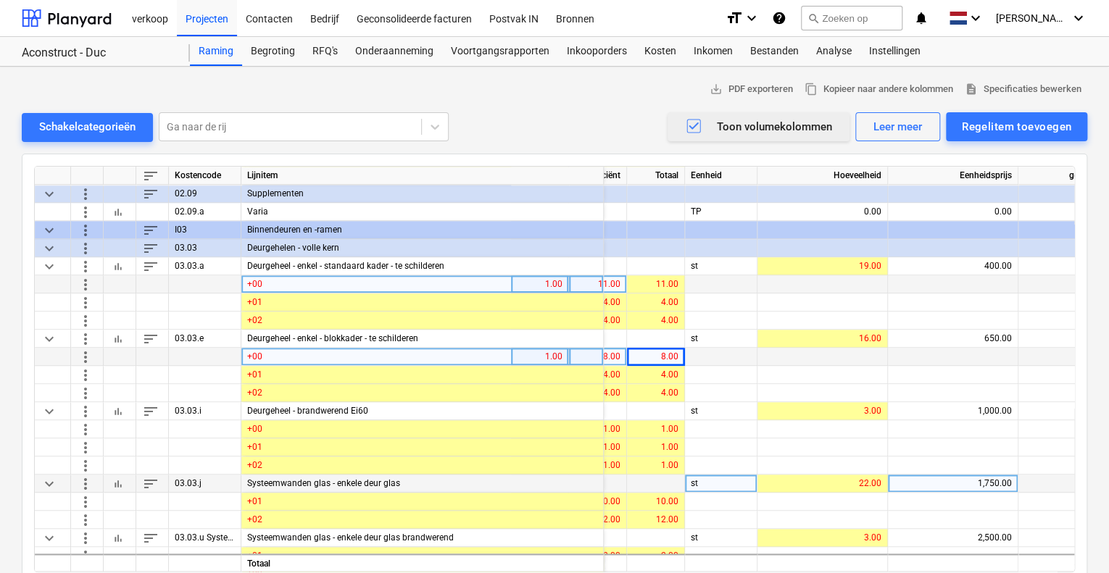
scroll to position [3624, 268]
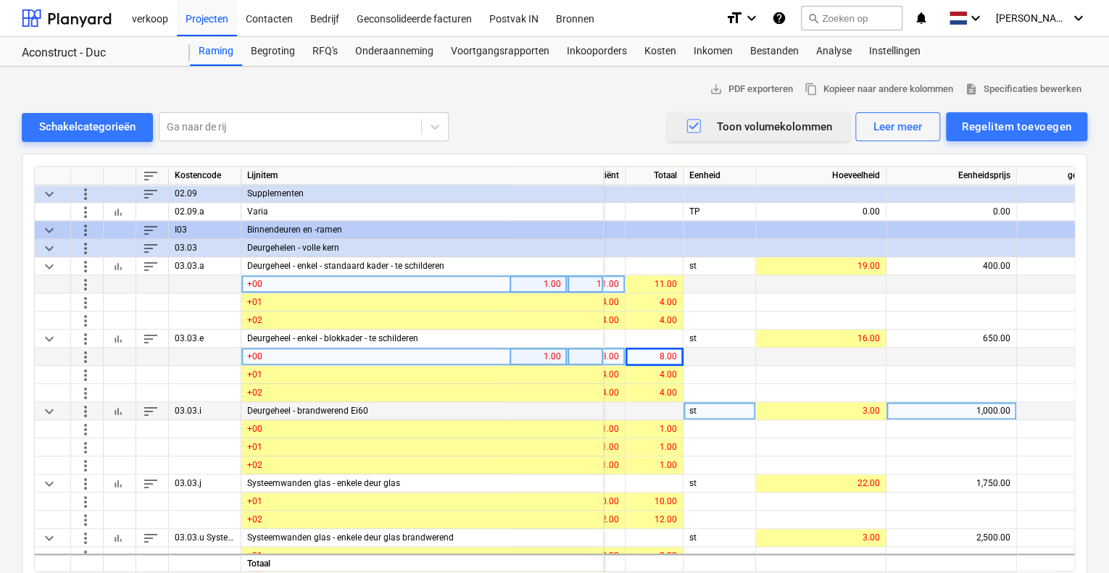
click at [976, 406] on div "1,000.00" at bounding box center [951, 411] width 118 height 18
type input "1500"
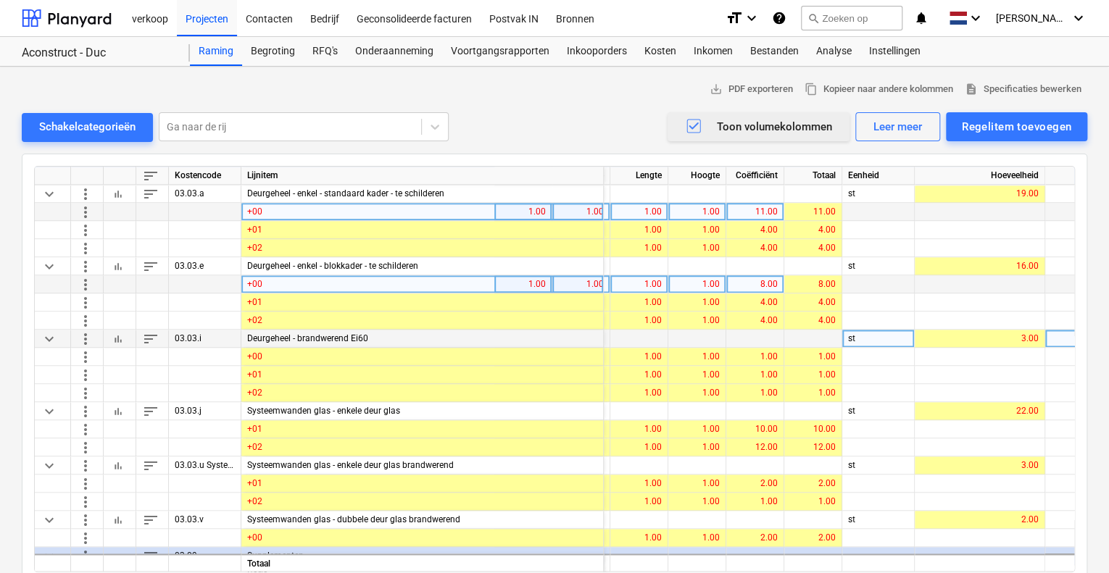
scroll to position [3696, 104]
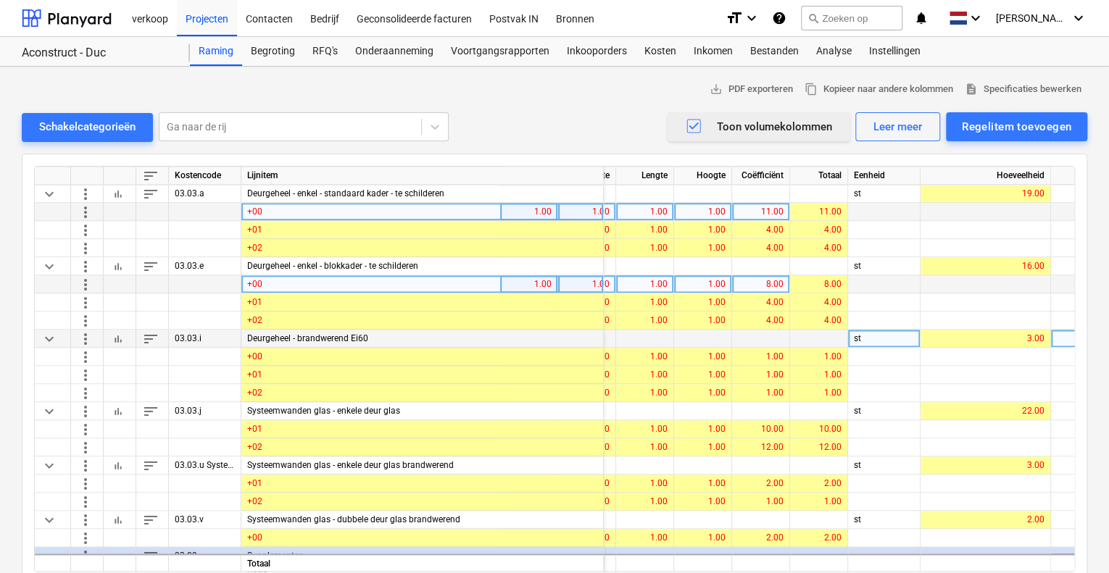
click at [765, 282] on div "8.00" at bounding box center [761, 284] width 46 height 18
type input "6"
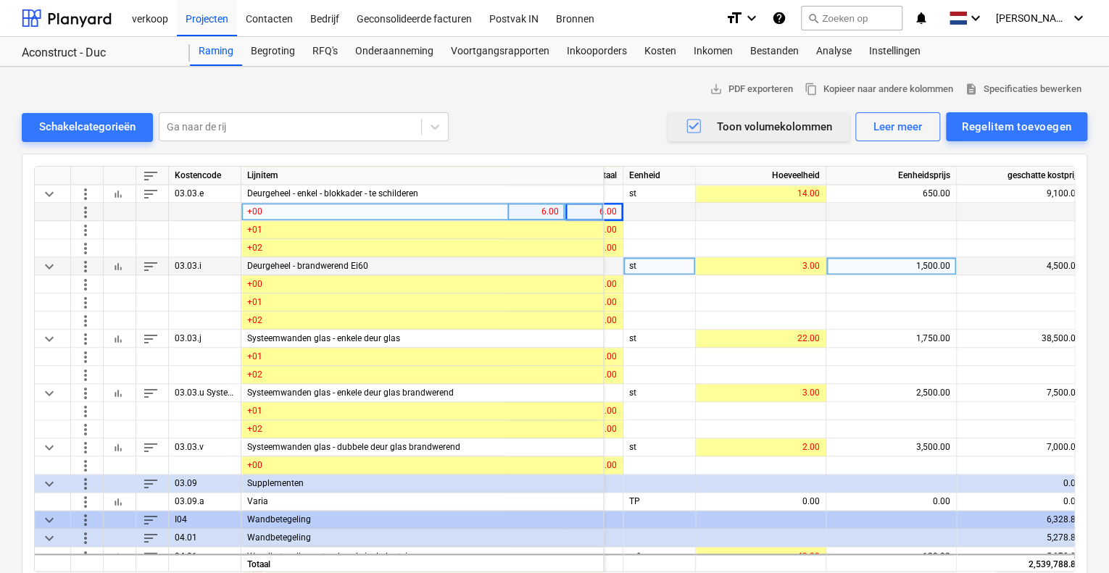
scroll to position [3769, 375]
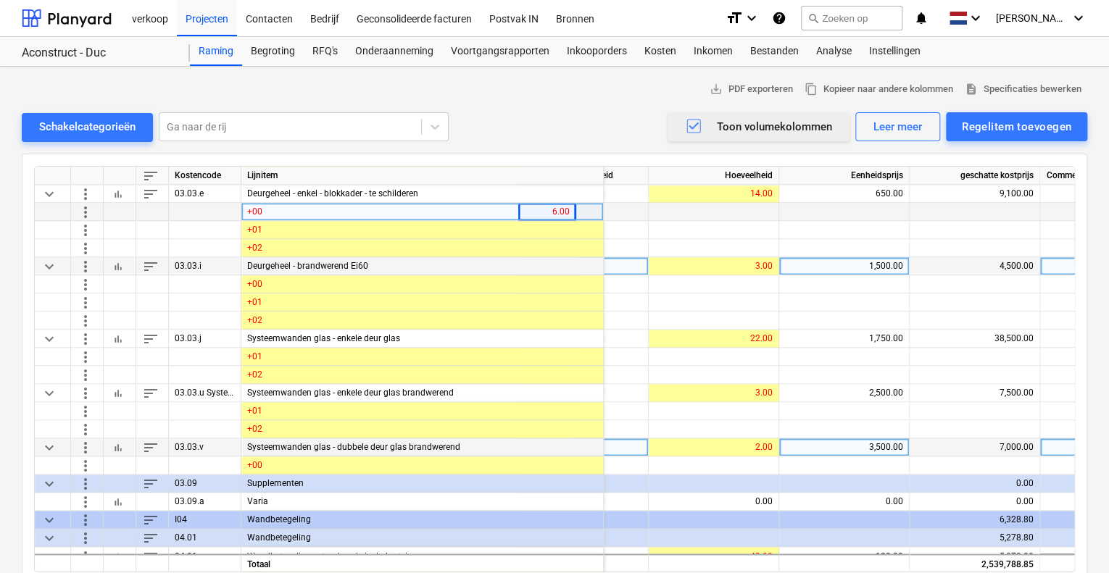
click at [870, 446] on div "3,500.00" at bounding box center [844, 447] width 118 height 18
type input "4000"
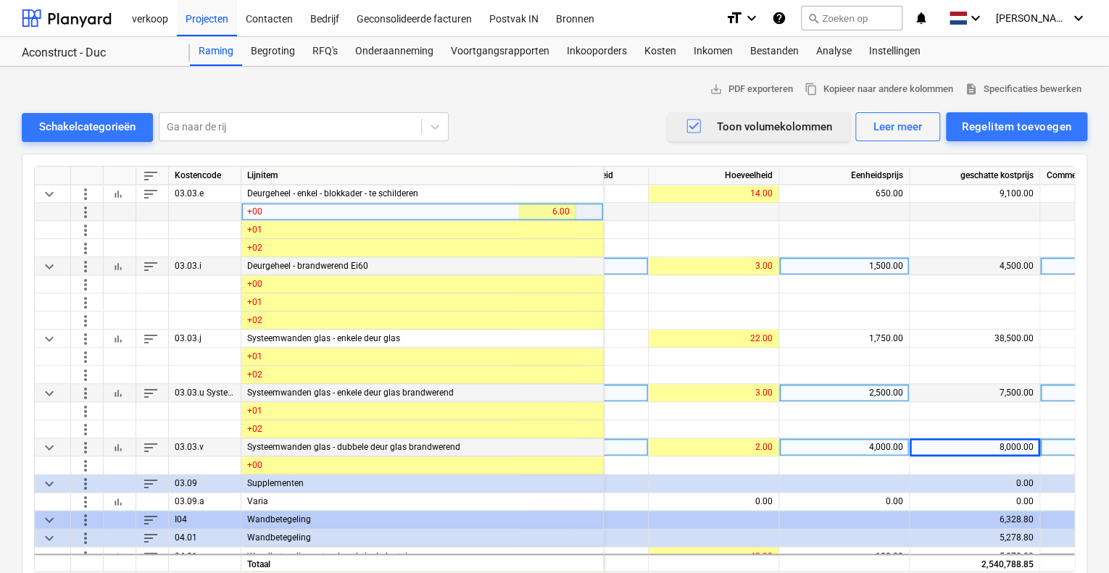
click at [863, 393] on div "2,500.00" at bounding box center [844, 393] width 118 height 18
type input "3000"
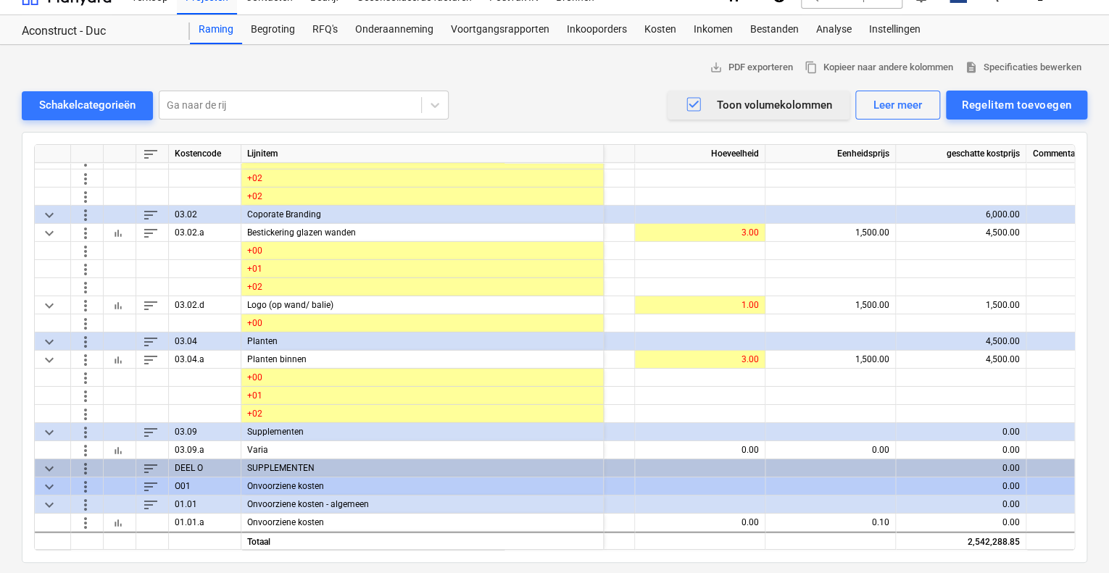
scroll to position [22, 0]
